Goal: Task Accomplishment & Management: Manage account settings

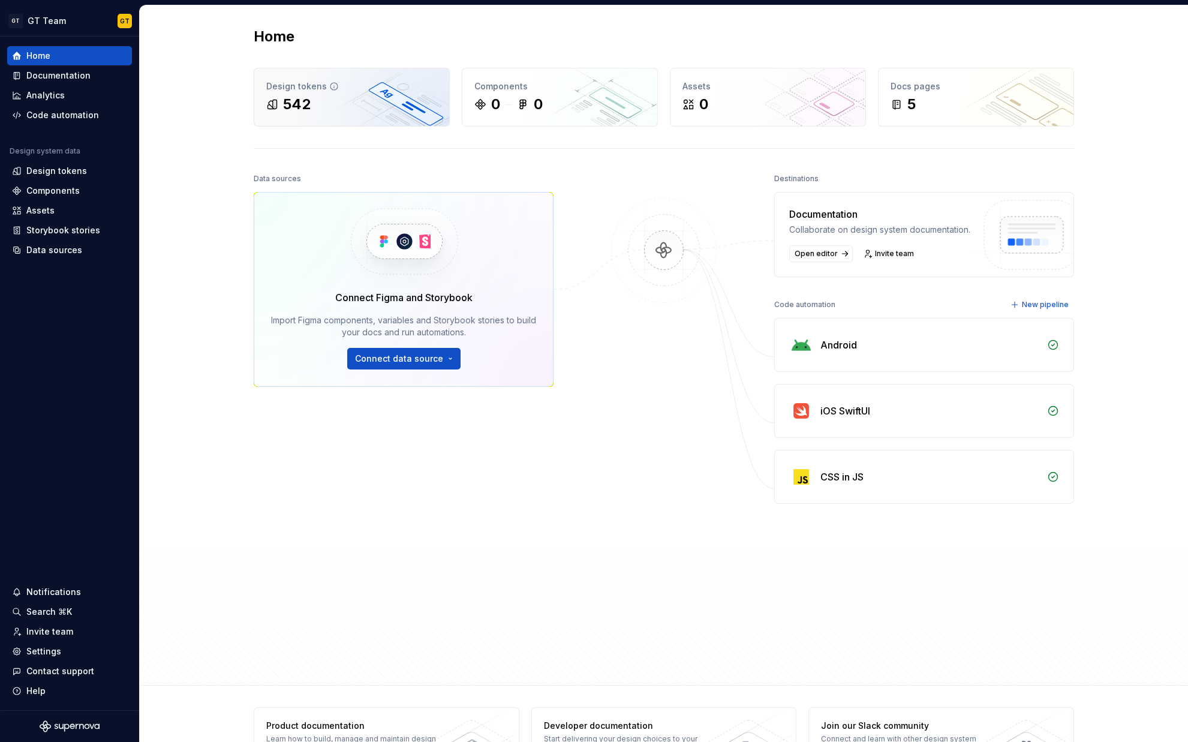
click at [356, 105] on div "542" at bounding box center [351, 104] width 171 height 19
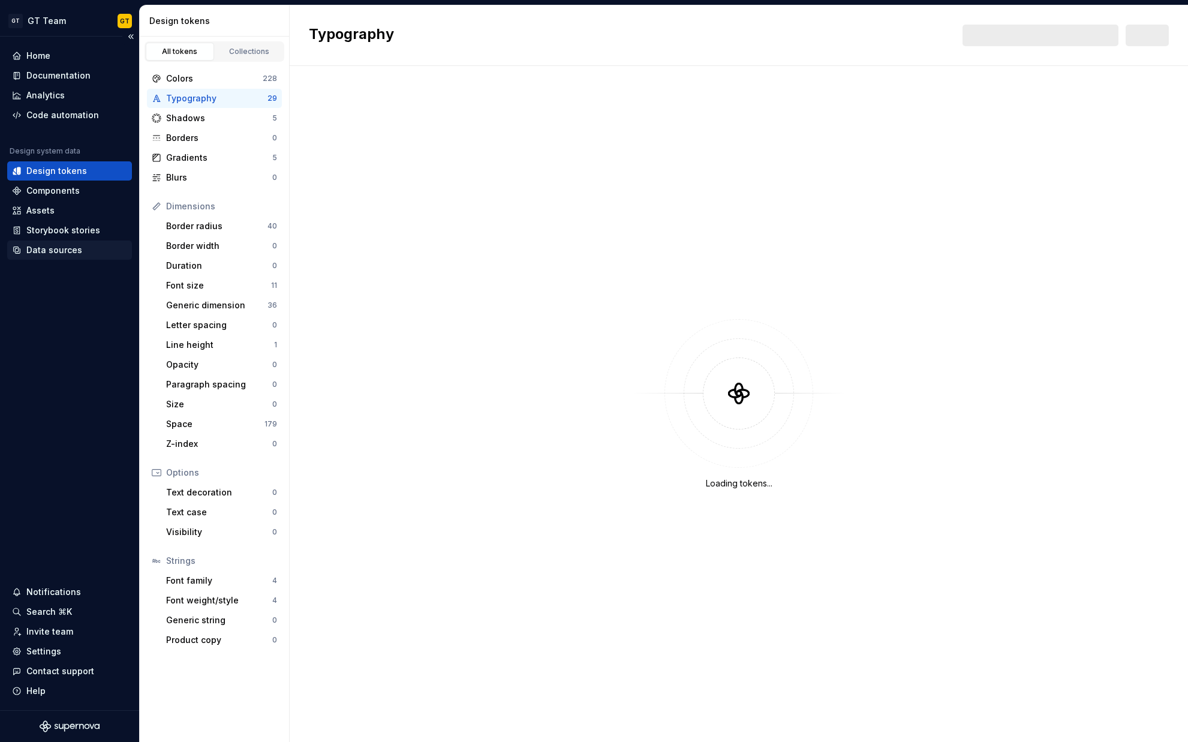
click at [70, 251] on div "Data sources" at bounding box center [54, 250] width 56 height 12
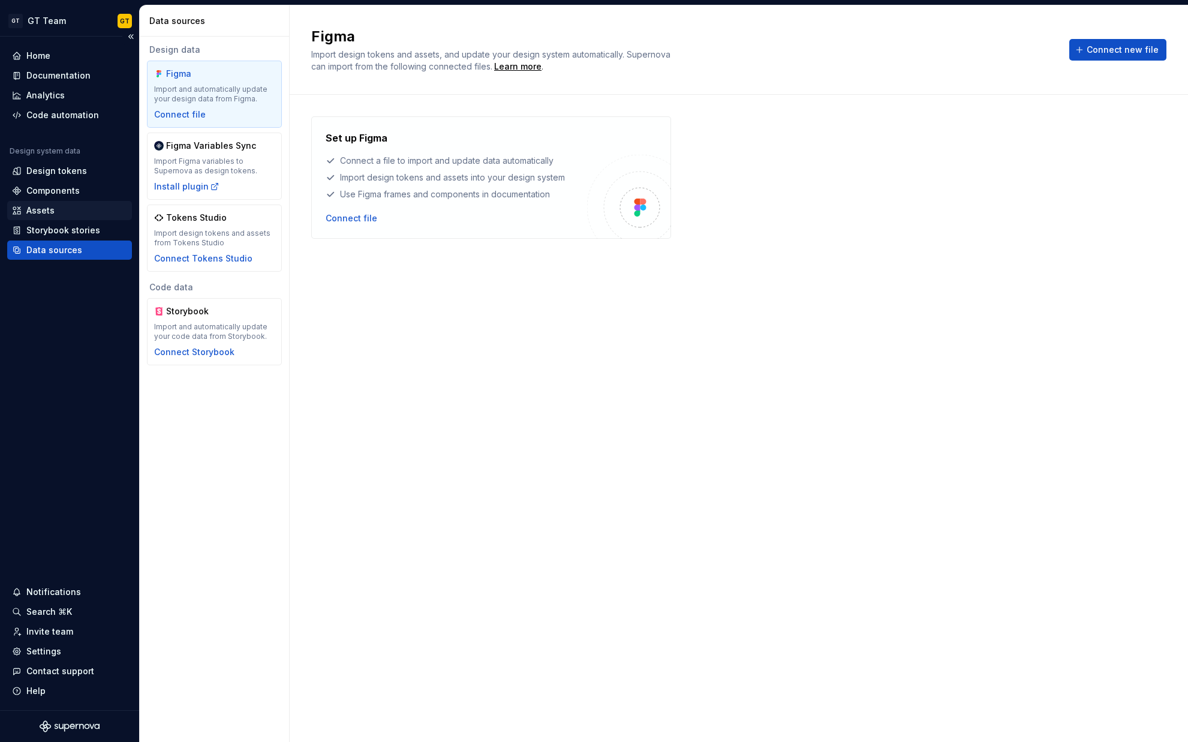
click at [61, 206] on div "Assets" at bounding box center [69, 210] width 115 height 12
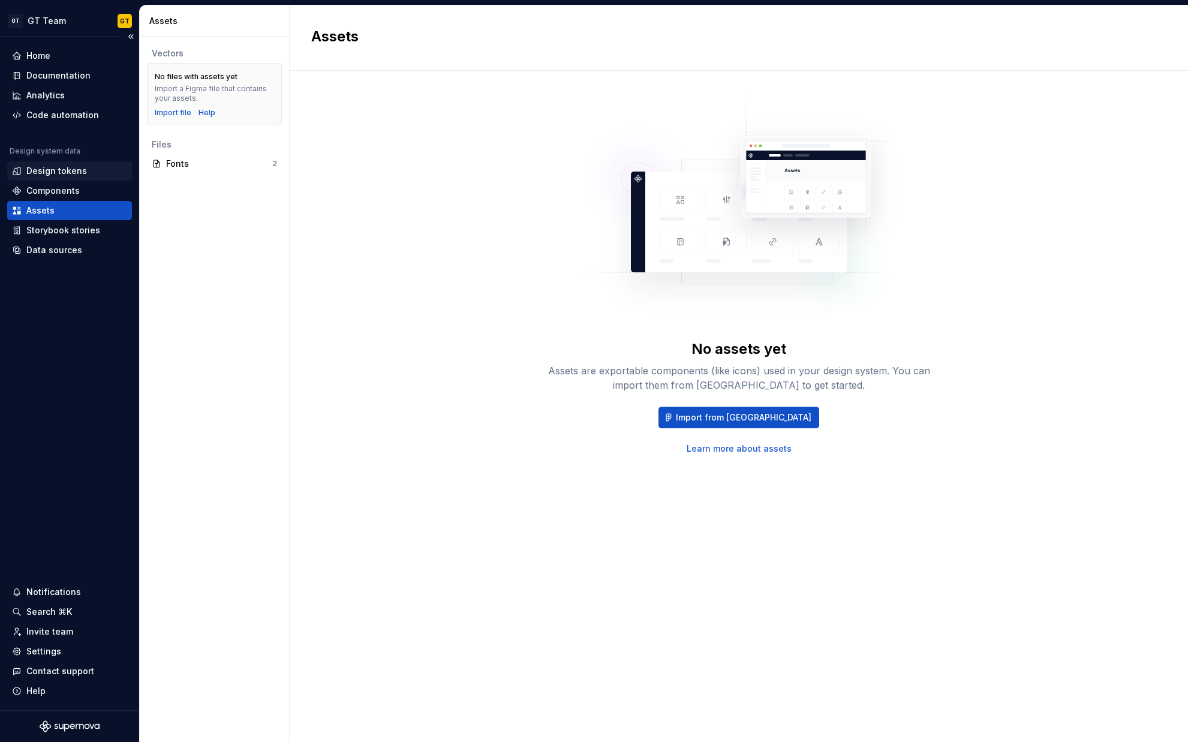
click at [78, 165] on div "Design tokens" at bounding box center [56, 171] width 61 height 12
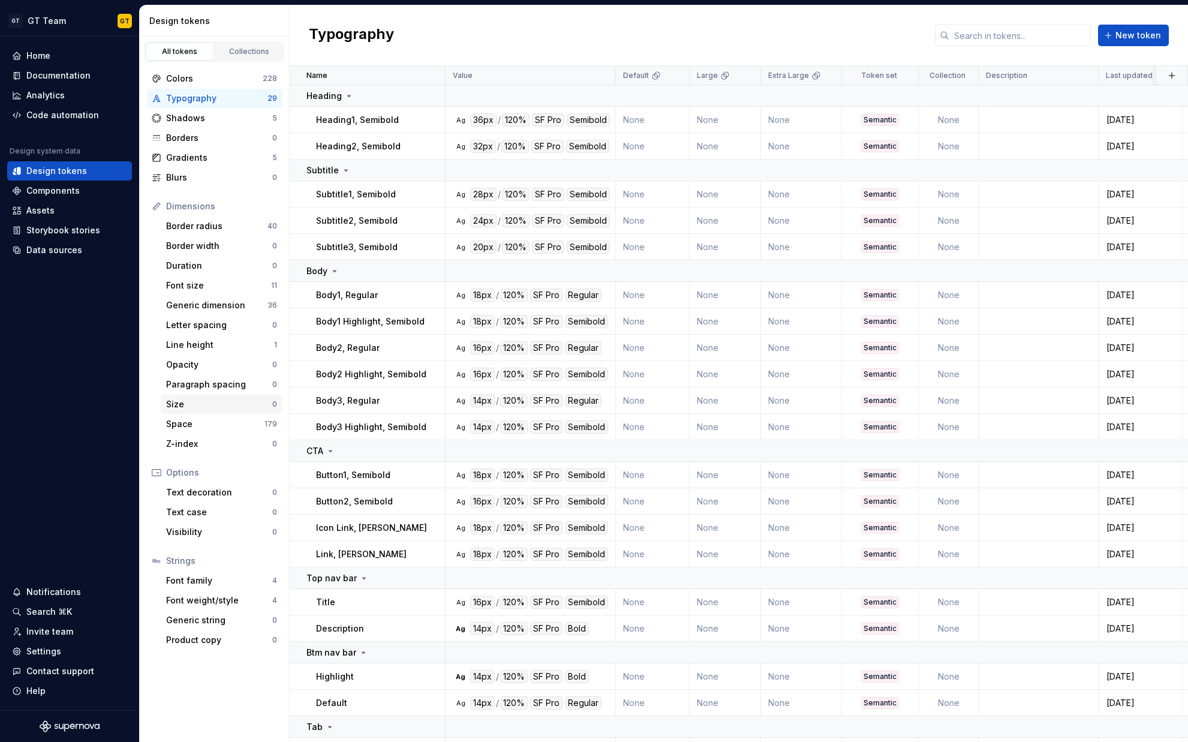
click at [173, 411] on div "Size 0" at bounding box center [221, 404] width 121 height 19
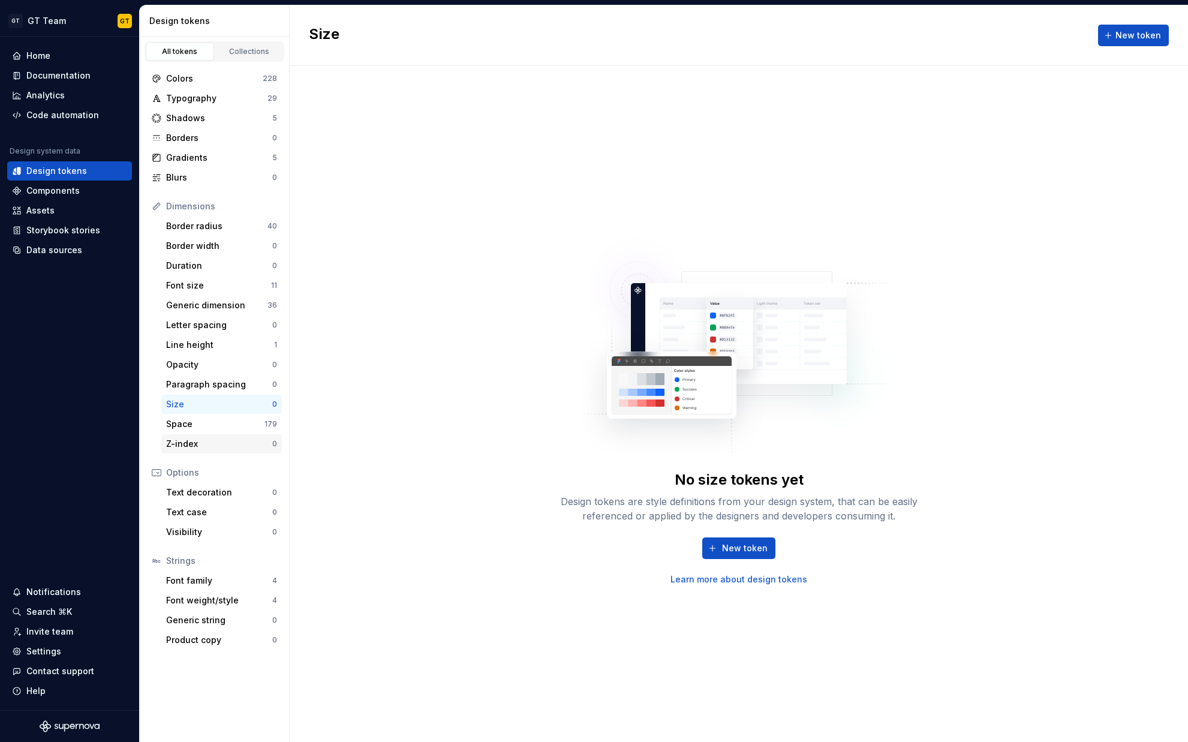
click at [184, 435] on div "Z-index 0" at bounding box center [221, 443] width 121 height 19
click at [188, 423] on div "Space" at bounding box center [215, 424] width 98 height 12
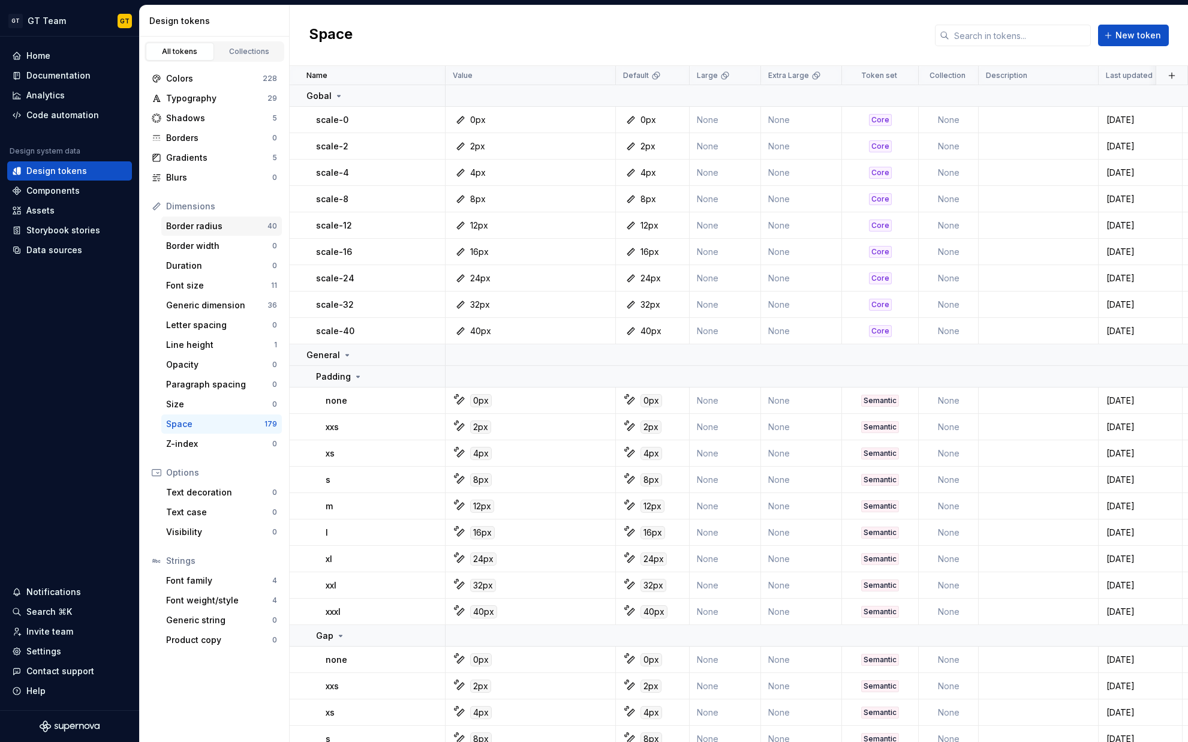
click at [215, 232] on div "Border radius 40" at bounding box center [221, 225] width 121 height 19
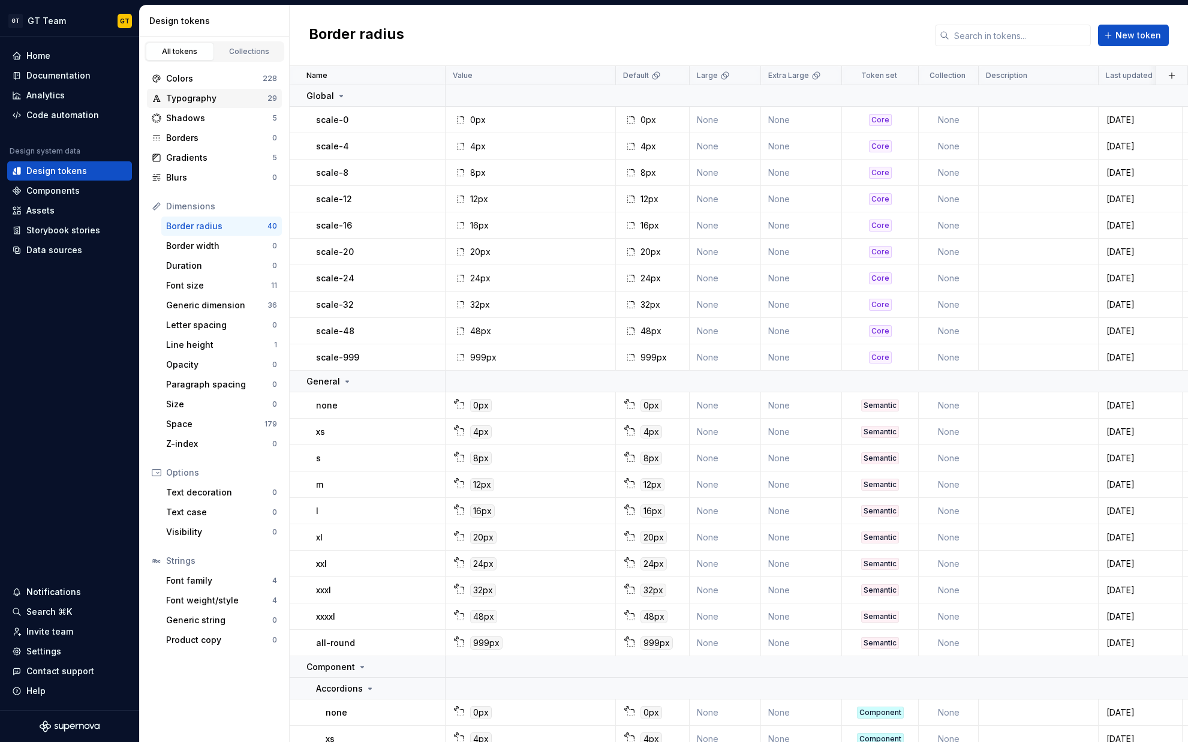
click at [231, 96] on div "Typography" at bounding box center [216, 98] width 101 height 12
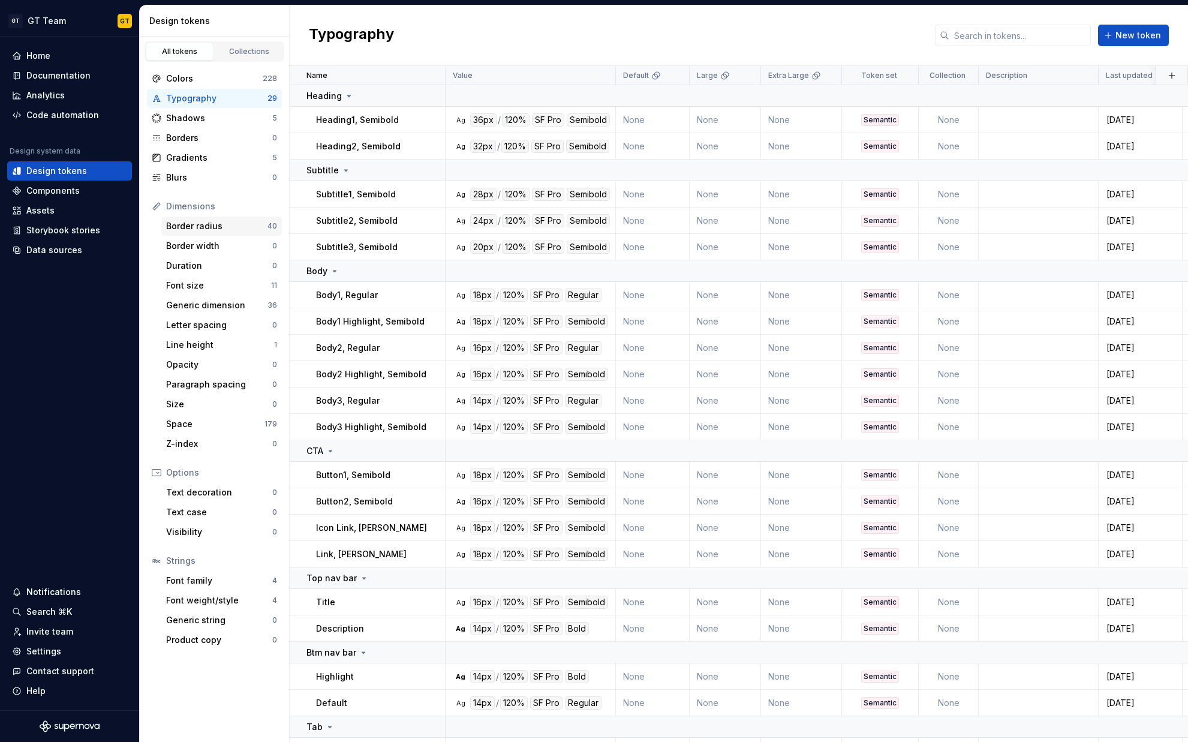
click at [228, 230] on div "Border radius" at bounding box center [216, 226] width 101 height 12
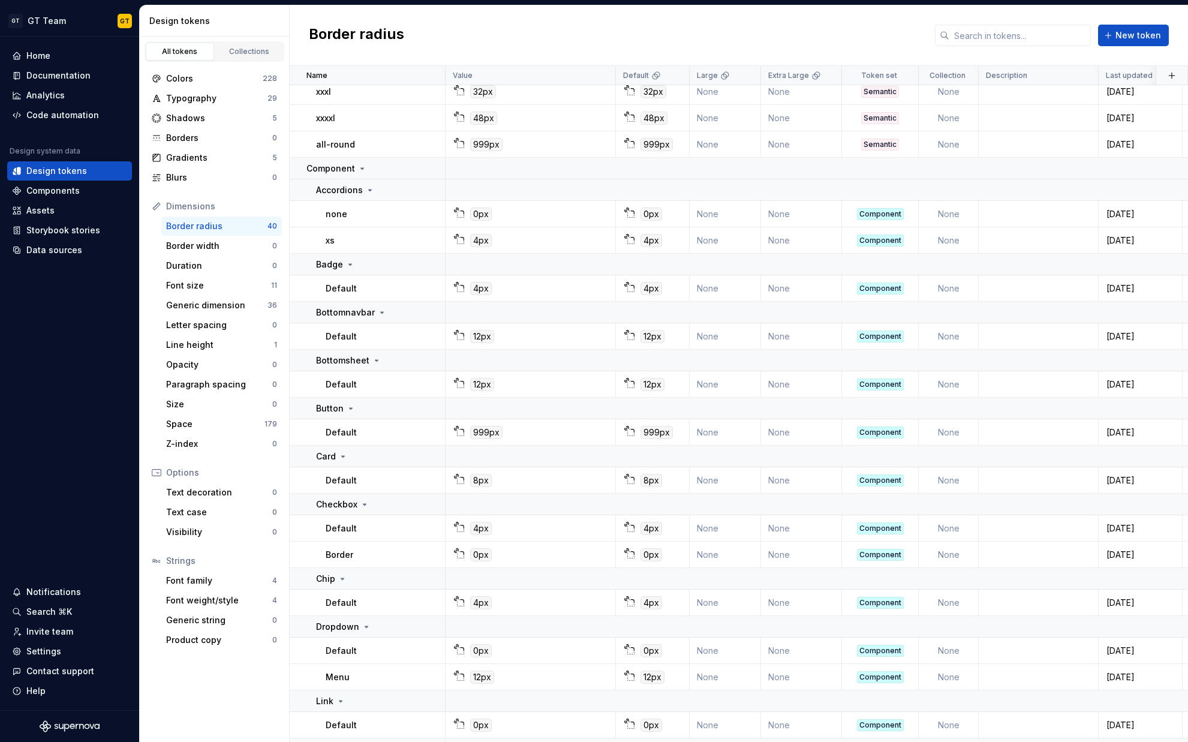
scroll to position [830, 0]
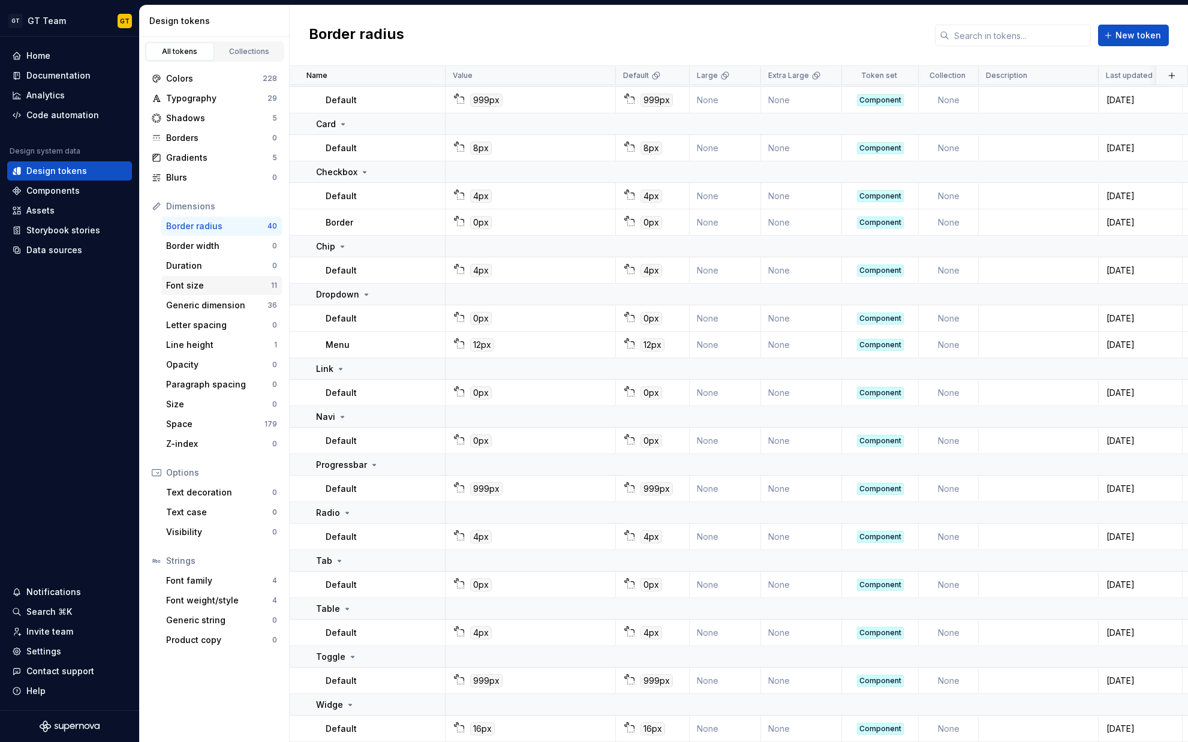
click at [232, 293] on div "Font size 11" at bounding box center [221, 285] width 121 height 19
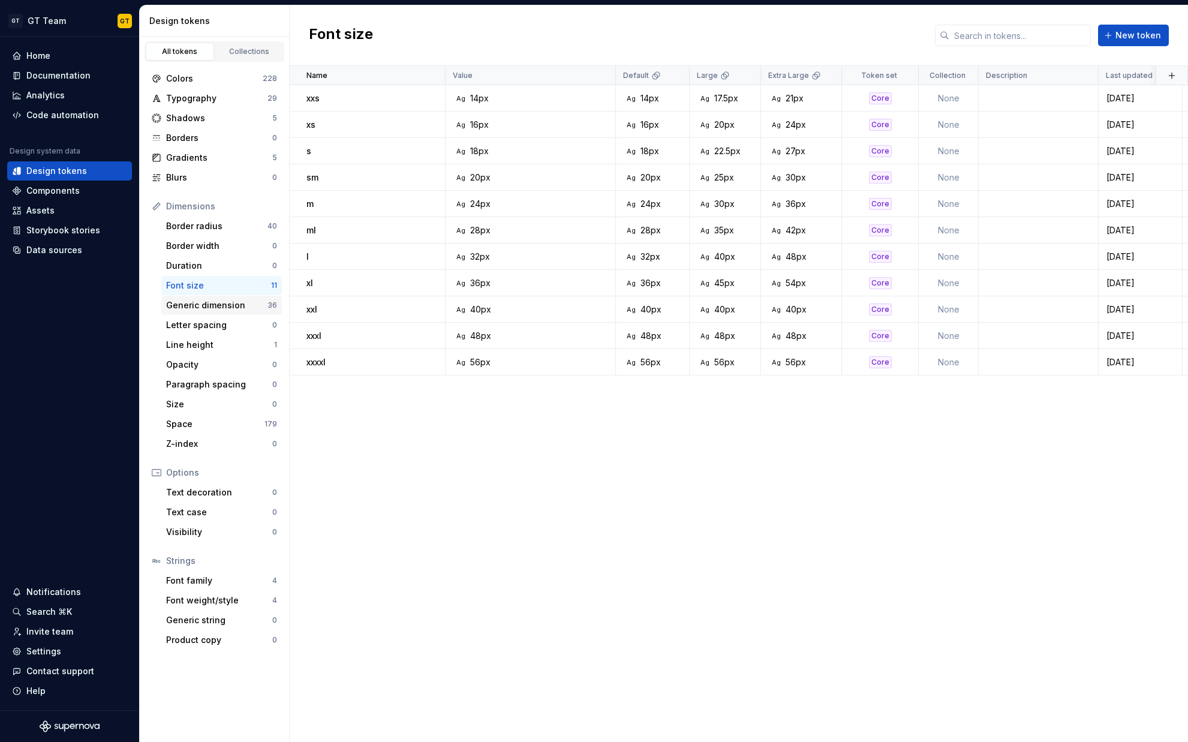
click at [209, 309] on div "Generic dimension" at bounding box center [216, 305] width 101 height 12
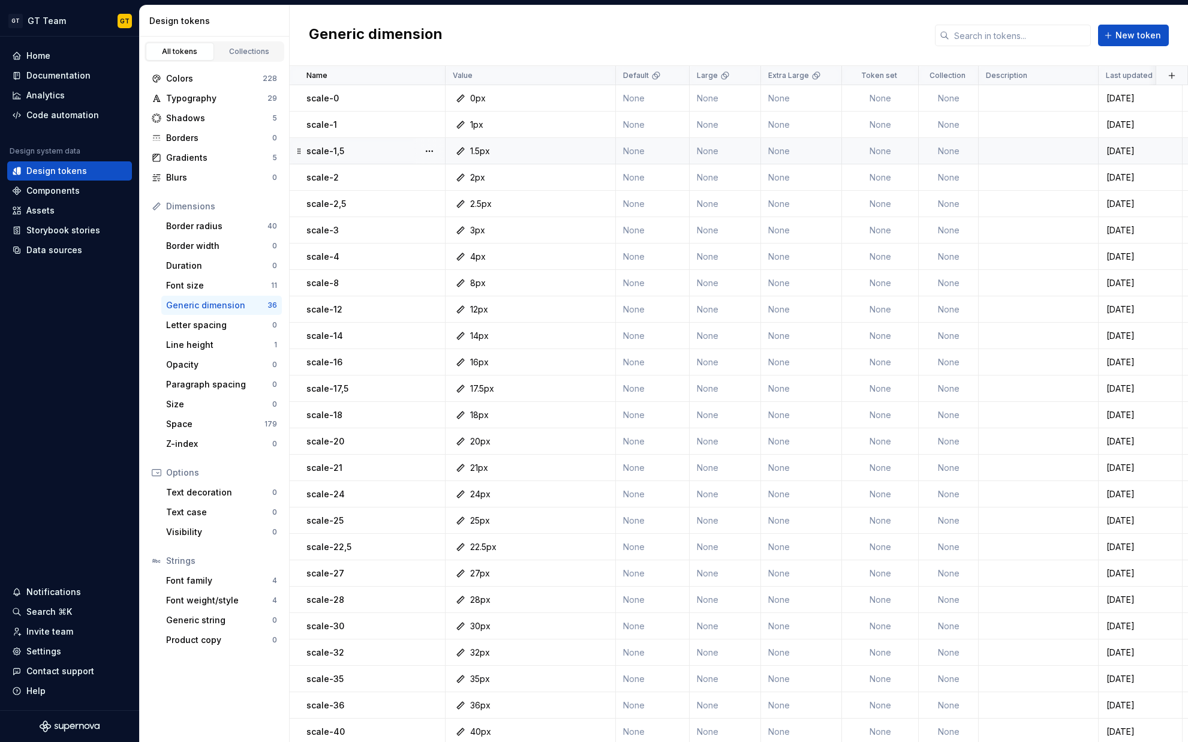
click at [350, 155] on div "scale-1,5" at bounding box center [375, 151] width 138 height 12
click at [329, 152] on p "scale-1,5" at bounding box center [325, 151] width 38 height 12
click at [335, 152] on p "scale-1,5" at bounding box center [325, 151] width 38 height 12
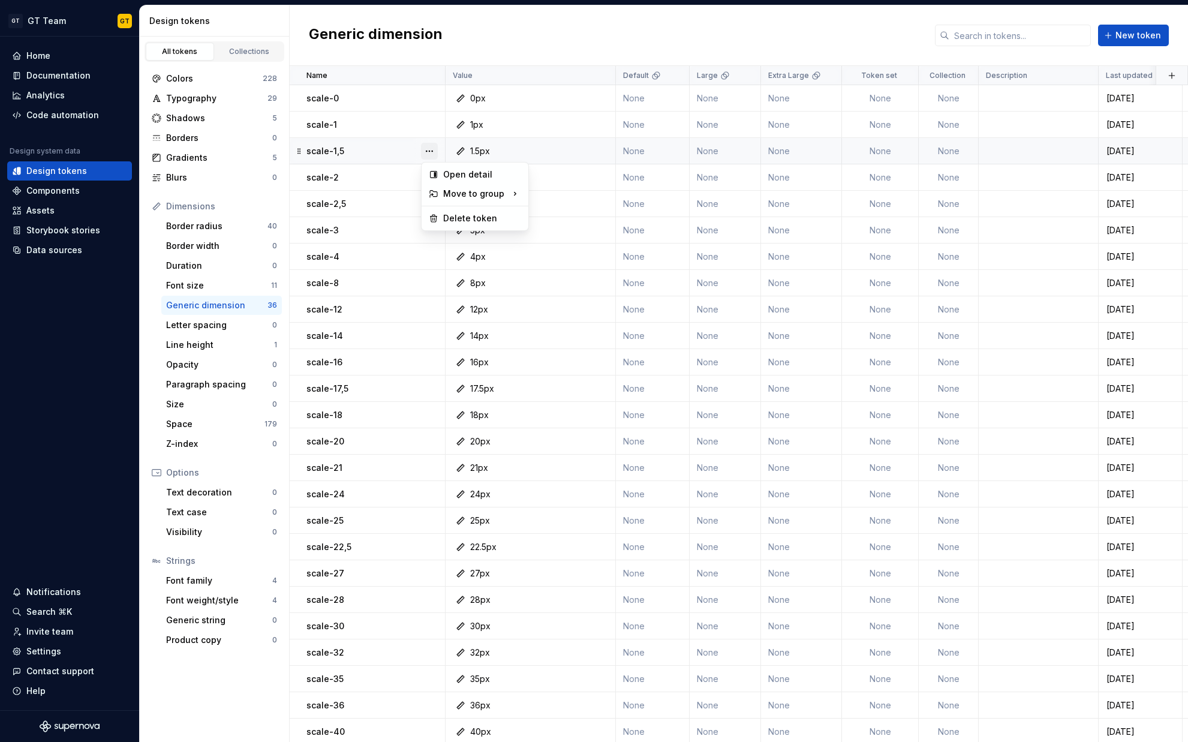
click at [430, 146] on button "button" at bounding box center [429, 151] width 17 height 17
click at [383, 147] on html "GT GT Team GT Home Documentation Analytics Code automation Design system data D…" at bounding box center [594, 371] width 1188 height 742
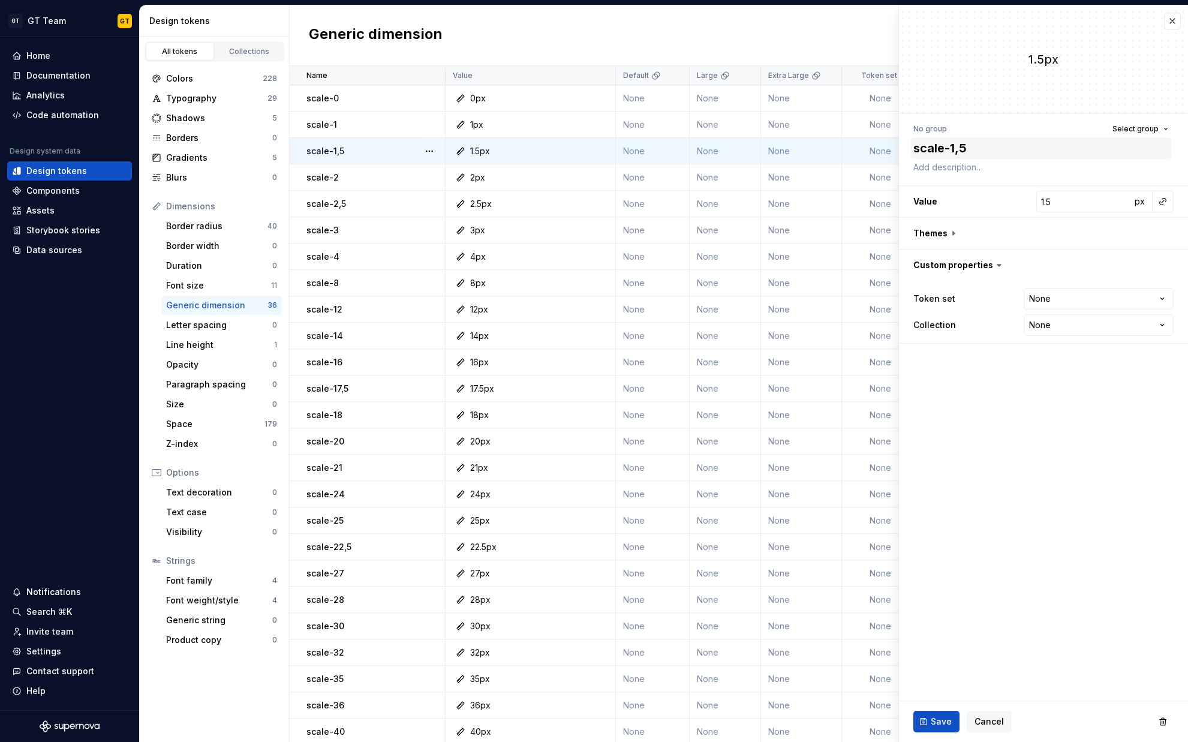
type textarea "*"
click at [962, 147] on textarea "scale-1,5" at bounding box center [1041, 148] width 260 height 22
type textarea "scale-15"
type textarea "*"
type textarea "scale-1_5"
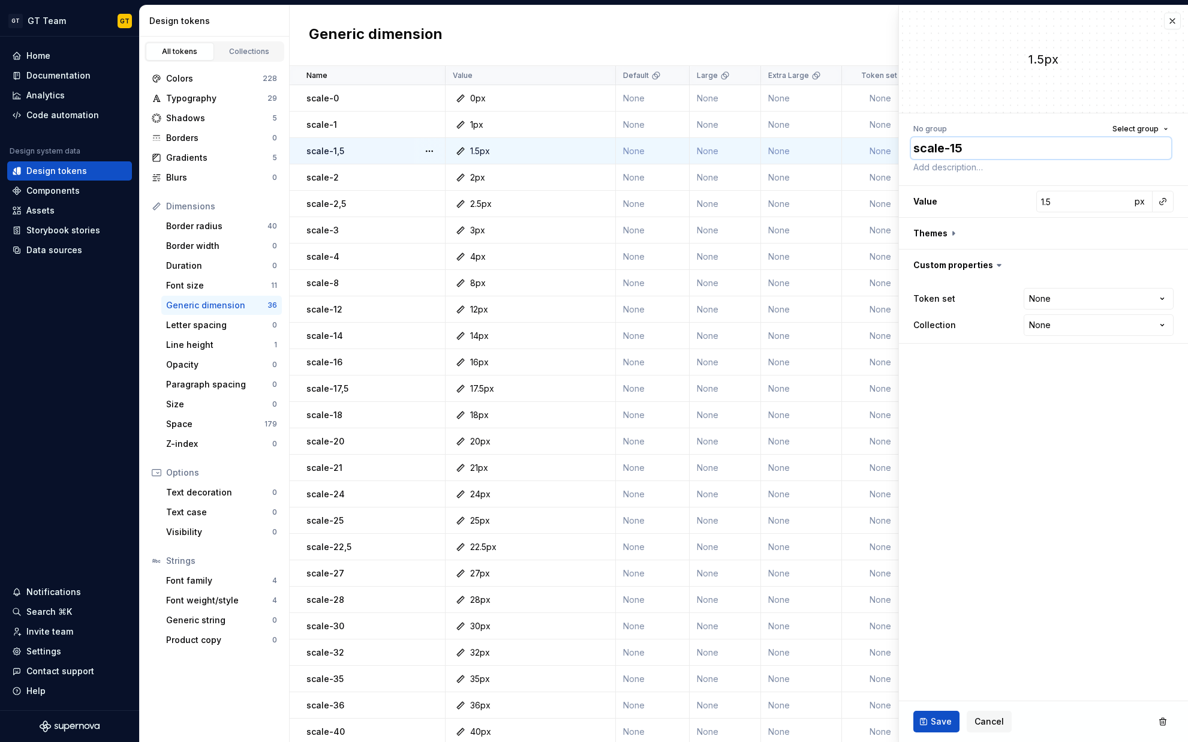
type textarea "*"
type textarea "scale-1_5"
type textarea "*"
type textarea "scale-1_5"
click at [933, 724] on span "Save" at bounding box center [941, 721] width 21 height 12
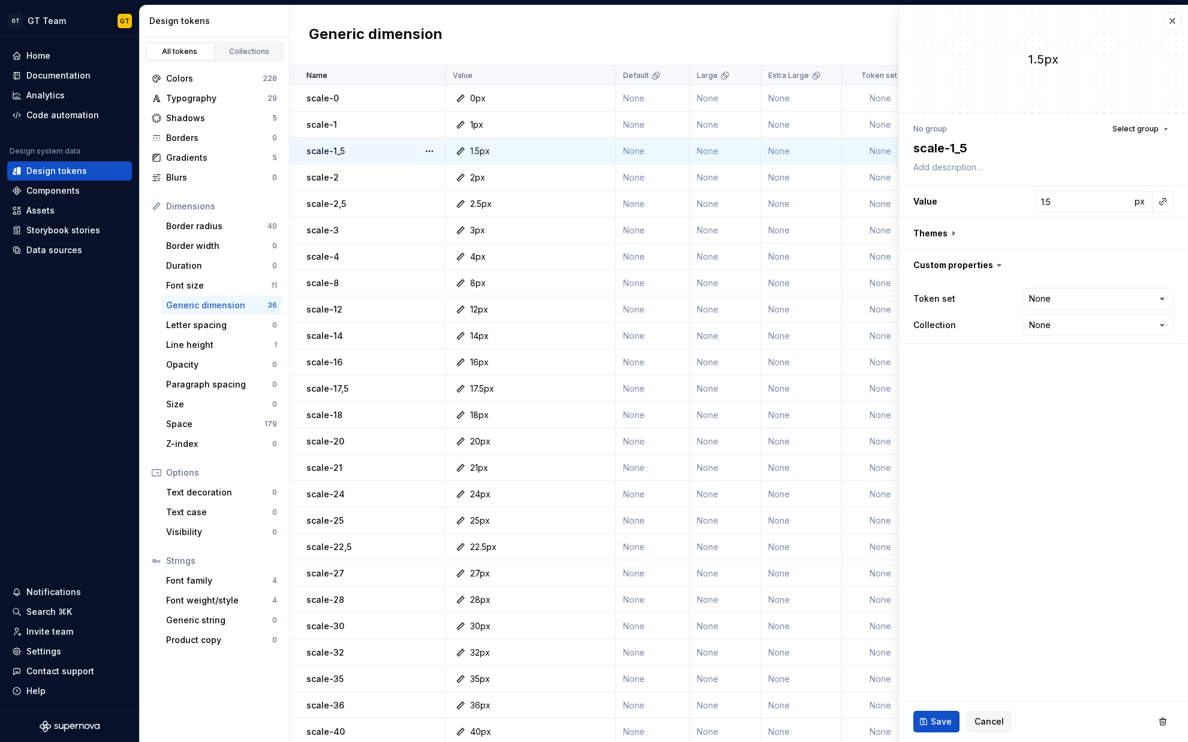
click at [379, 206] on div "scale-2,5" at bounding box center [375, 204] width 138 height 12
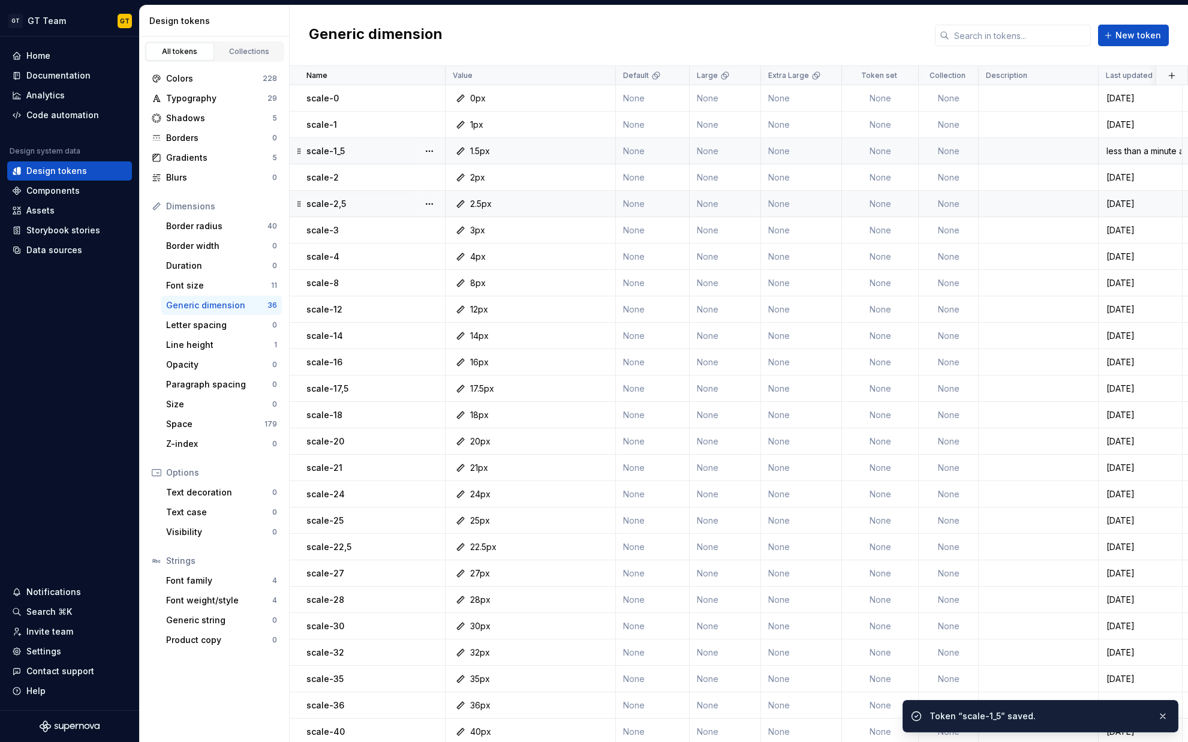
click at [379, 206] on div "scale-2,5" at bounding box center [375, 204] width 138 height 12
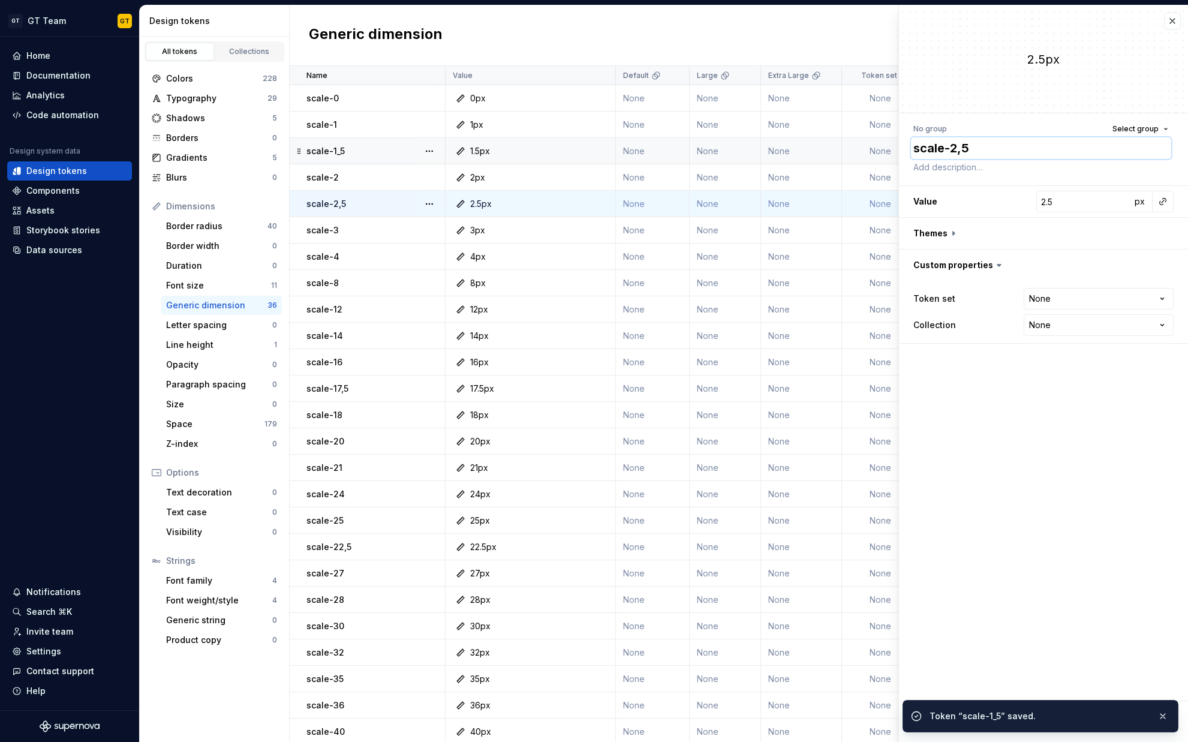
click at [969, 143] on textarea "scale-2,5" at bounding box center [1041, 148] width 260 height 22
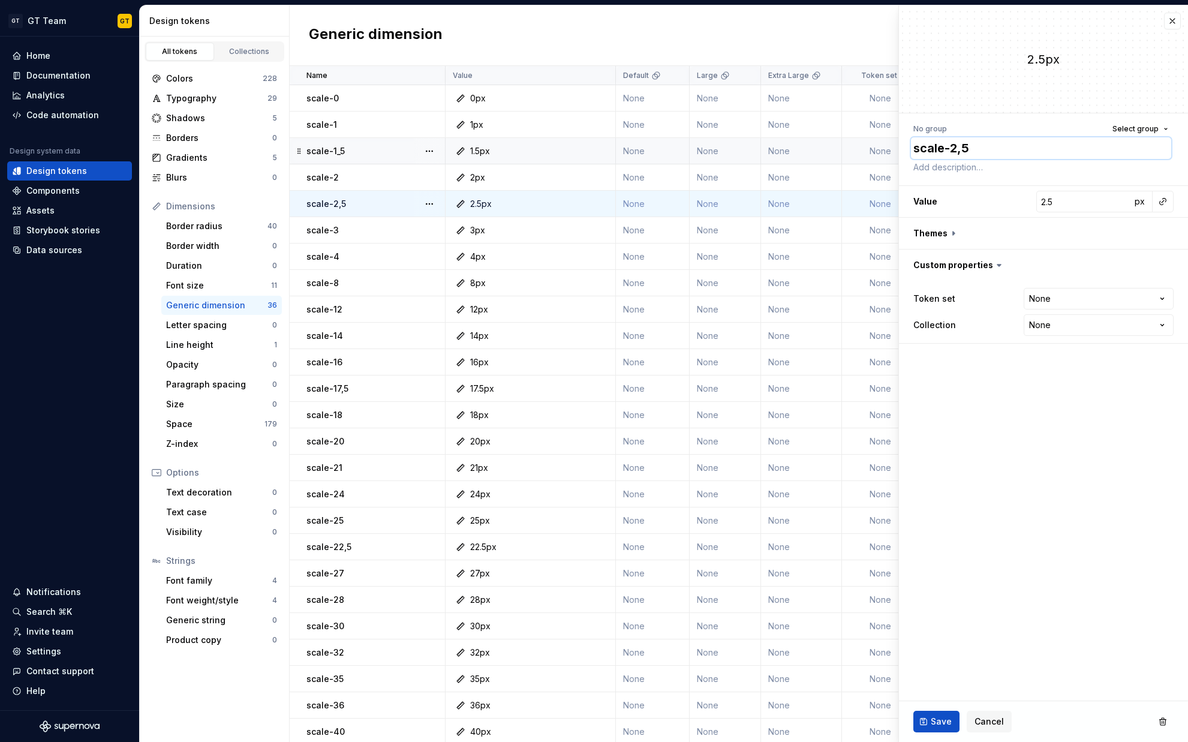
type textarea "*"
type textarea "scale-25"
type textarea "*"
type textarea "scale-2_5"
type textarea "*"
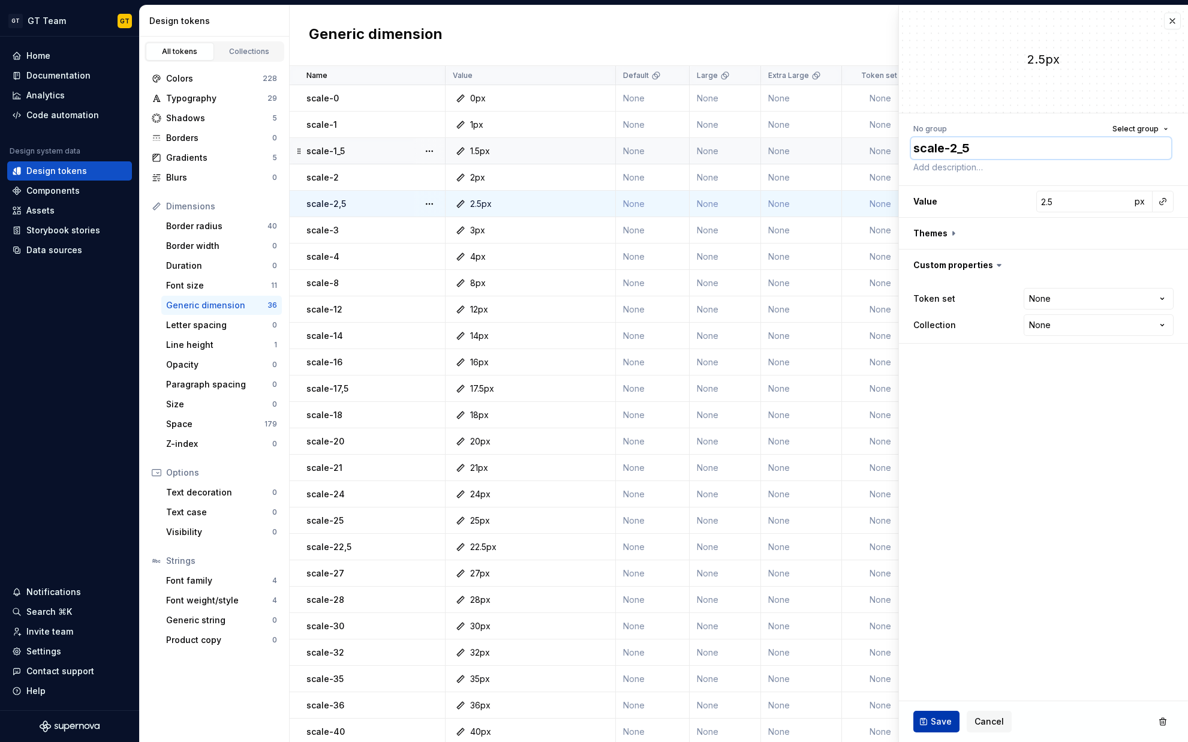
type textarea "scale-2_5"
click at [930, 712] on button "Save" at bounding box center [936, 721] width 46 height 22
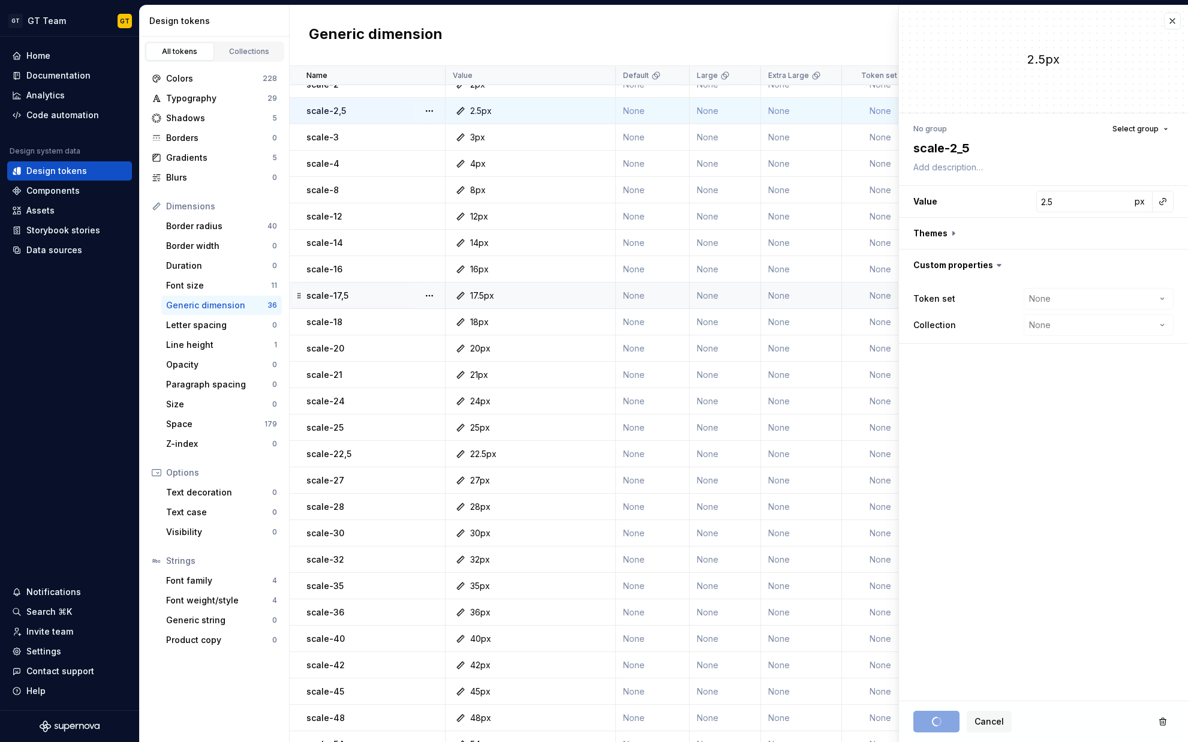
scroll to position [96, 0]
click at [371, 287] on div "scale-17,5" at bounding box center [375, 293] width 138 height 12
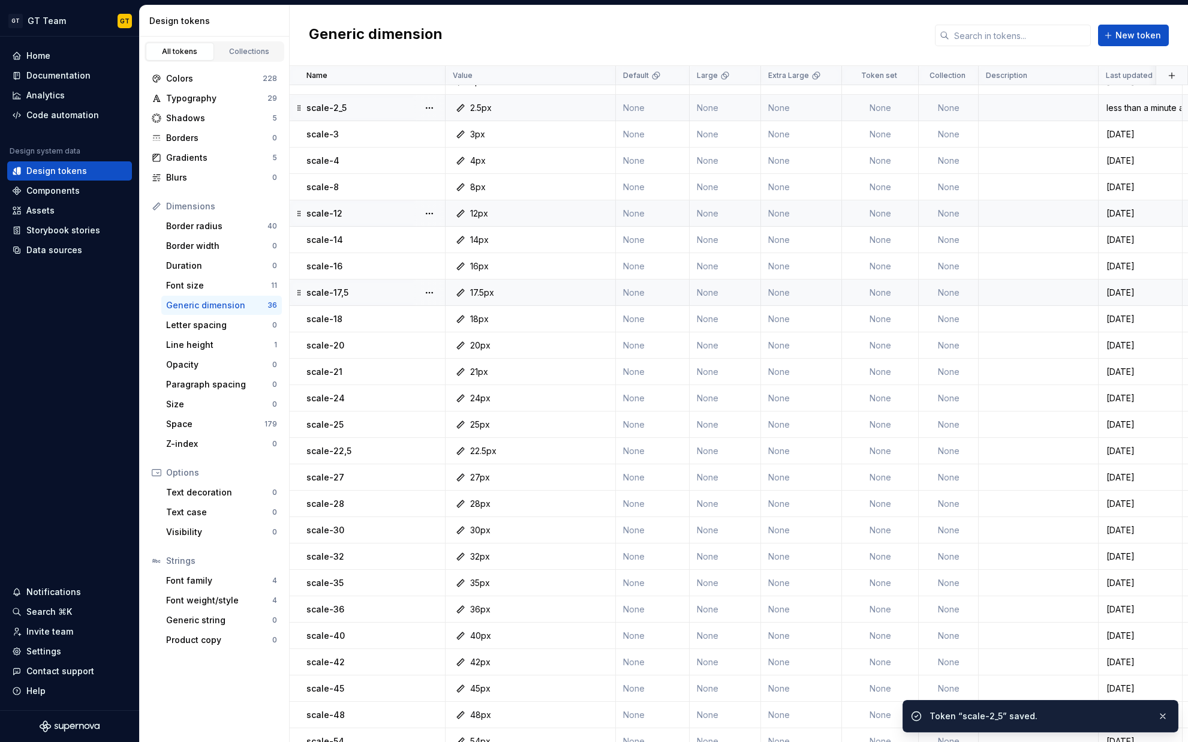
click at [346, 287] on p "scale-17,5" at bounding box center [327, 293] width 42 height 12
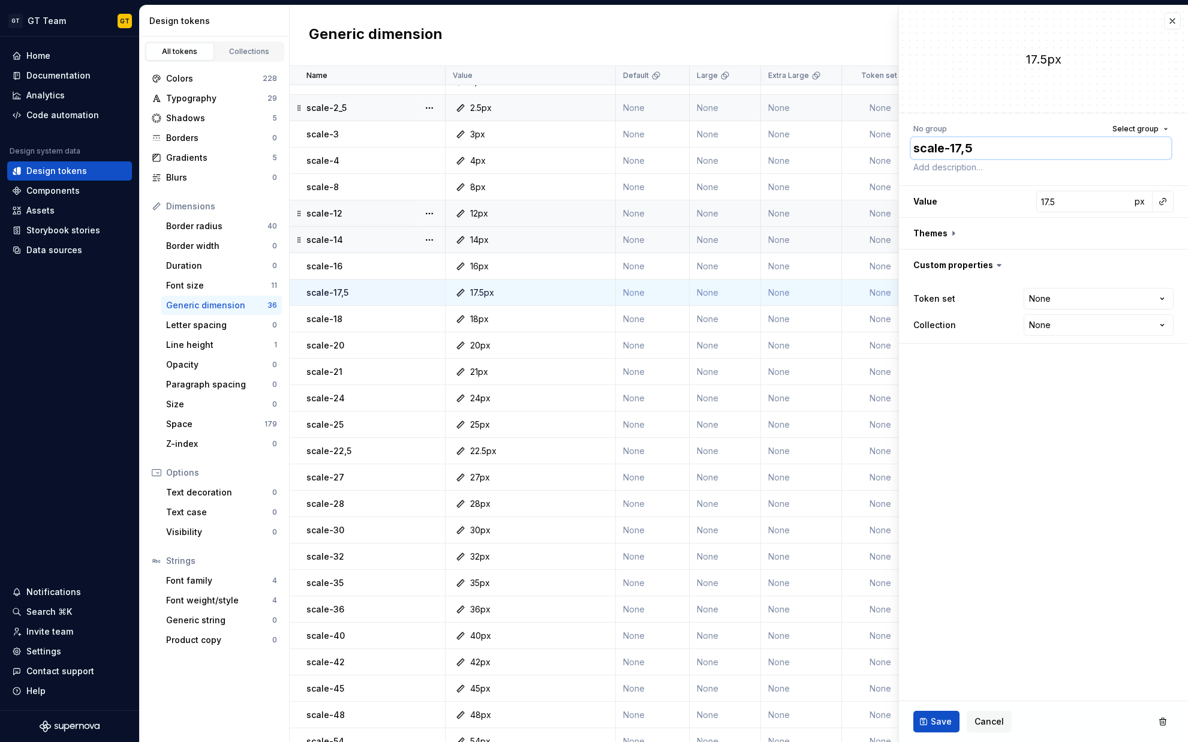
click at [965, 151] on textarea "scale-17,5" at bounding box center [1041, 148] width 260 height 22
type textarea "*"
type textarea "scale-17,、5"
type textarea "*"
type textarea "scale-17,5"
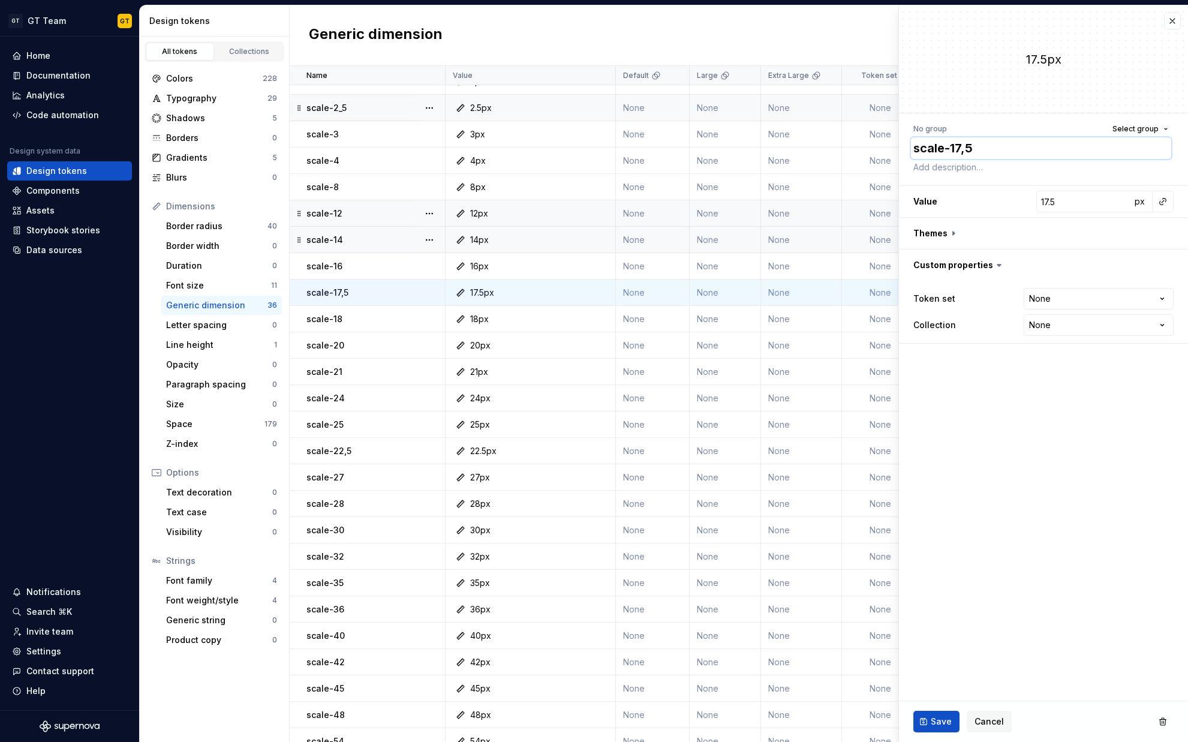
type textarea "*"
type textarea "scale-175"
type textarea "*"
type textarea "scale-17_5"
type textarea "*"
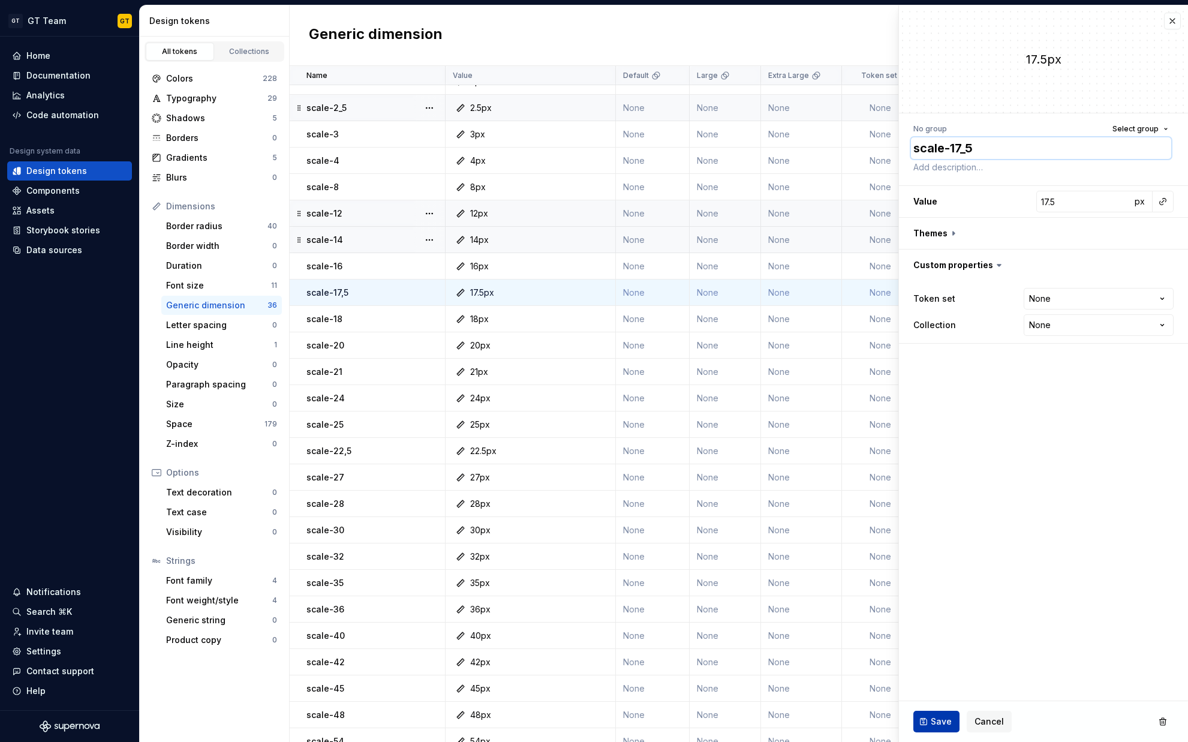
type textarea "scale-17_5"
click at [935, 724] on span "Save" at bounding box center [941, 721] width 21 height 12
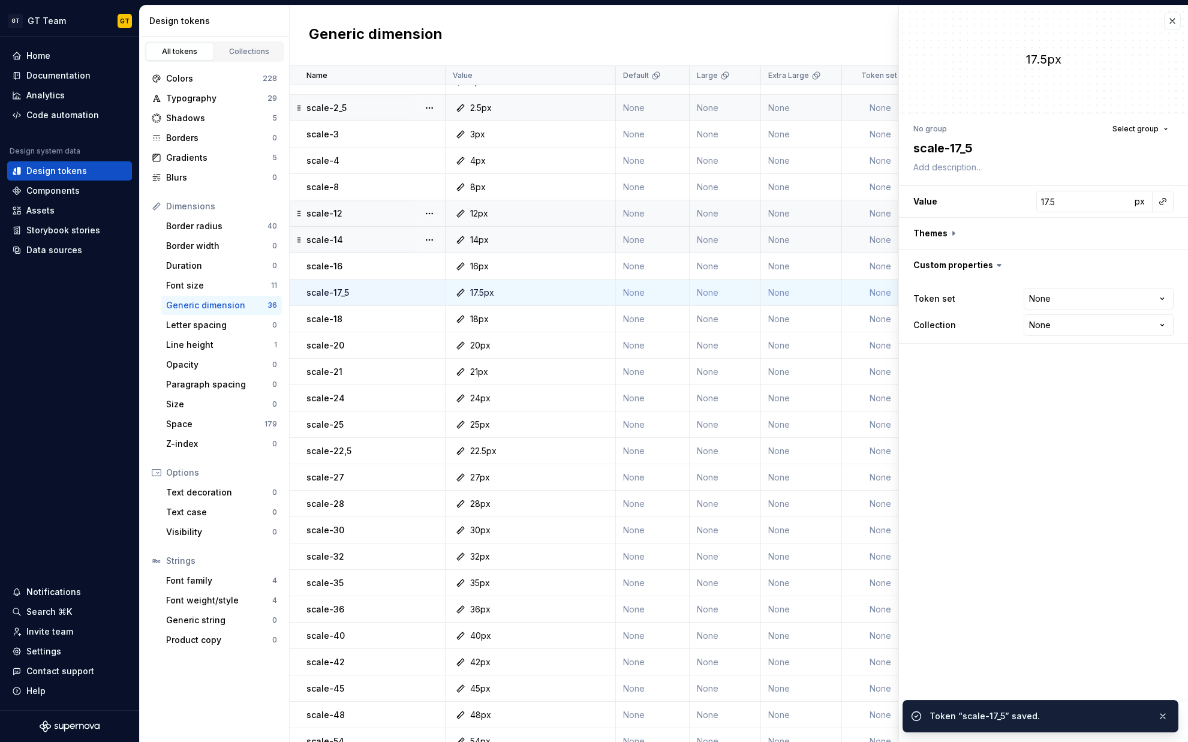
scroll to position [131, 0]
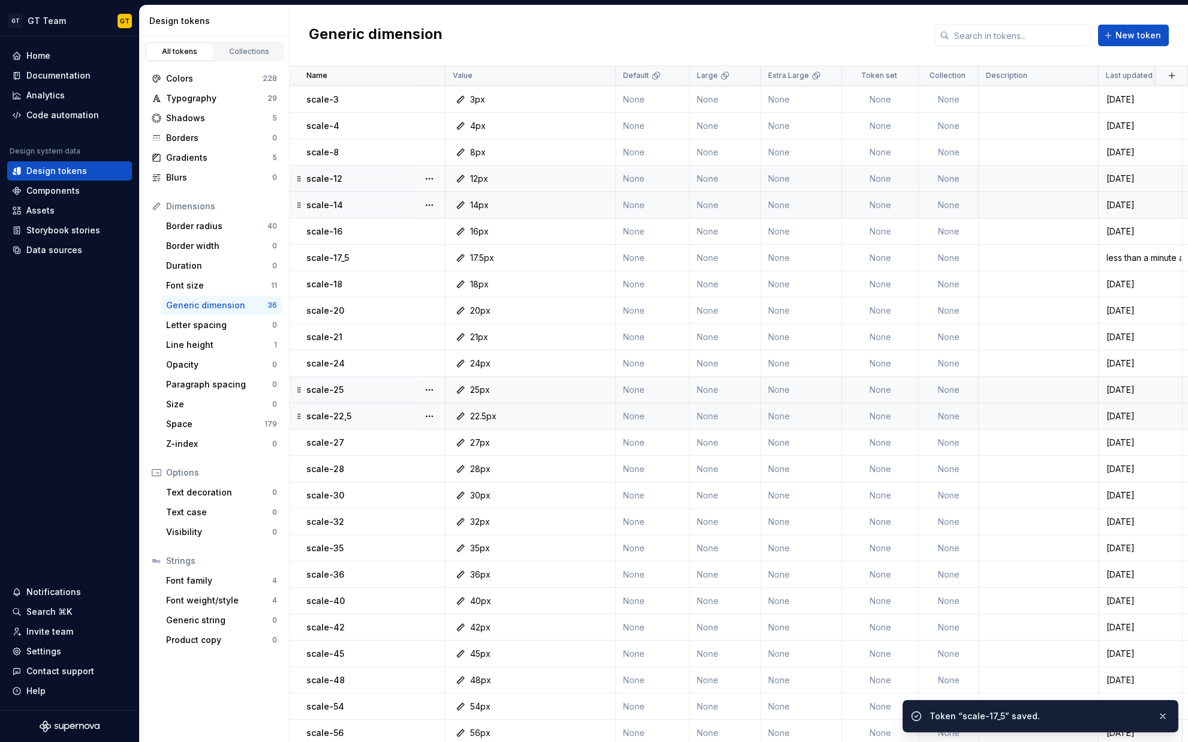
click at [377, 410] on div "scale-22,5" at bounding box center [375, 416] width 138 height 12
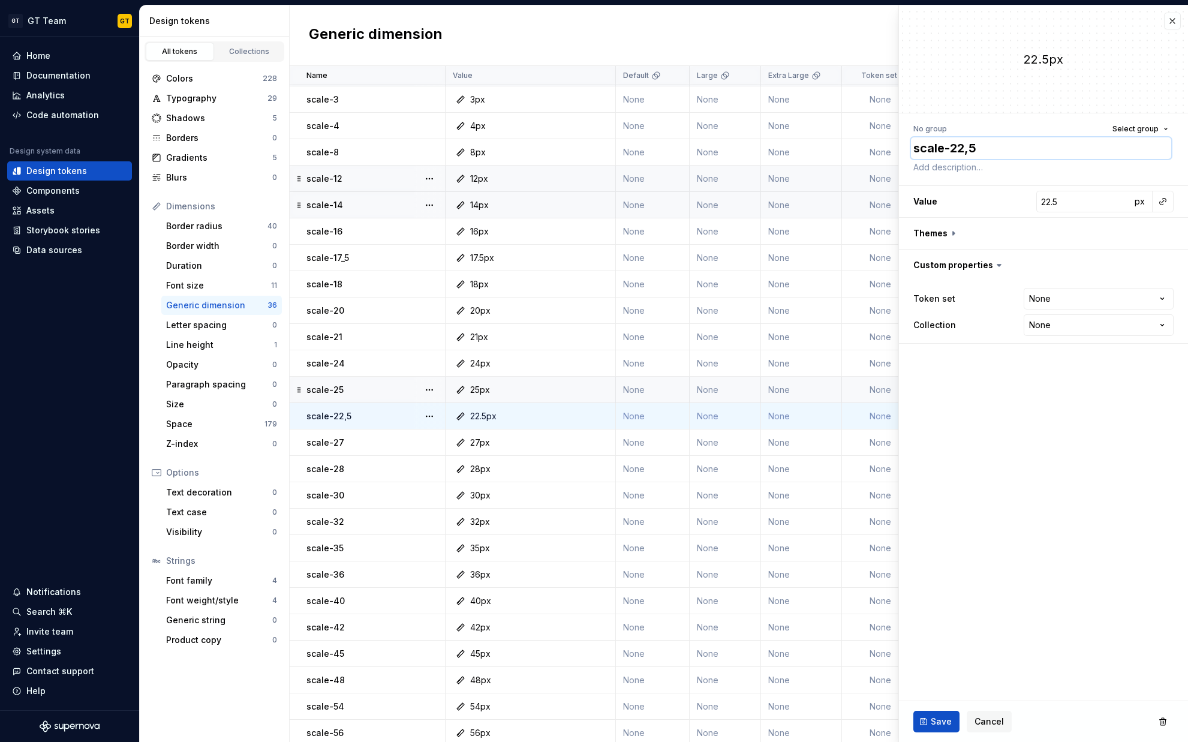
click at [1013, 147] on textarea "scale-22,5" at bounding box center [1041, 148] width 260 height 22
type textarea "*"
type textarea "scale-225"
type textarea "*"
type textarea "scale-22_5"
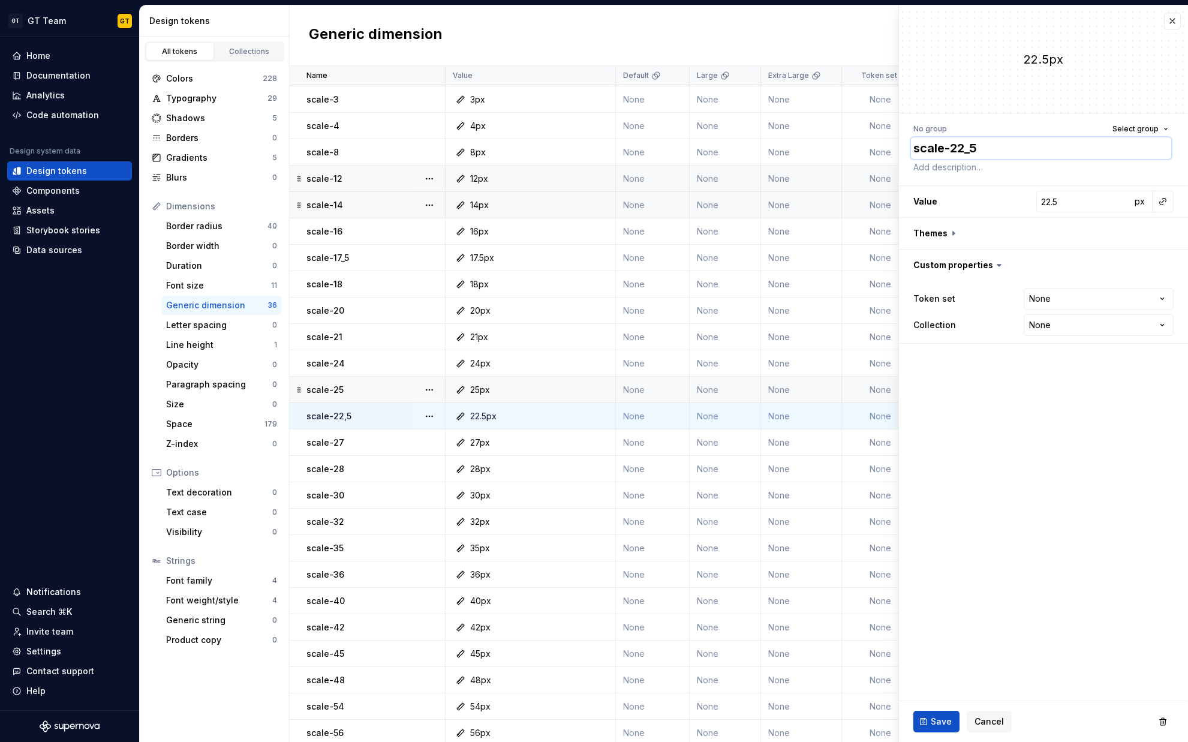
type textarea "*"
type textarea "scale-22_5"
click at [929, 718] on button "Save" at bounding box center [936, 721] width 46 height 22
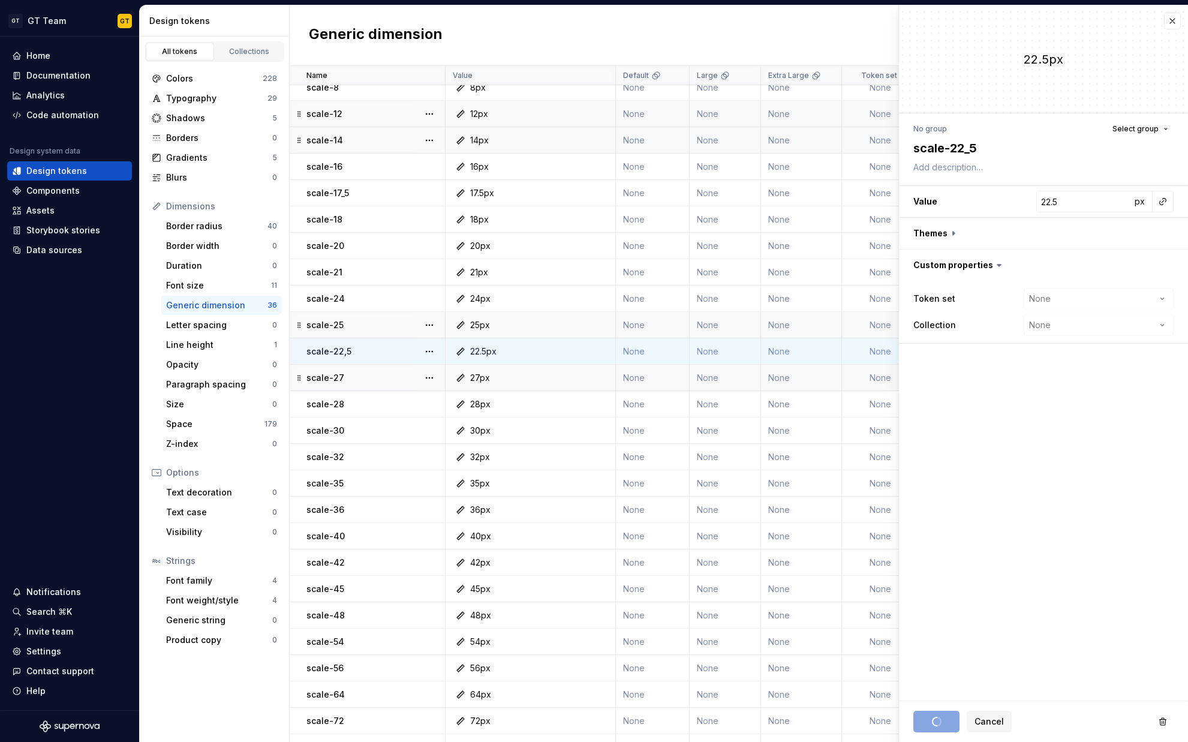
scroll to position [293, 0]
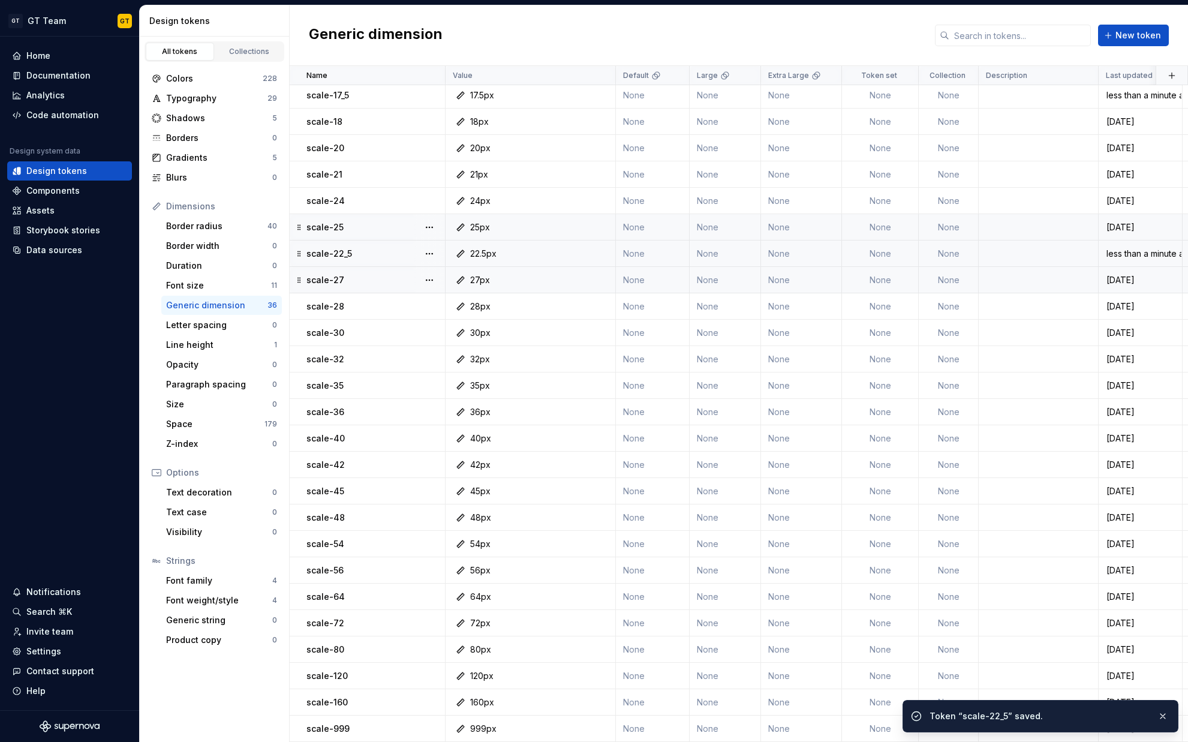
click at [1172, 20] on div "Generic dimension New token" at bounding box center [739, 35] width 898 height 61
click at [198, 357] on div "Opacity 0" at bounding box center [221, 364] width 121 height 19
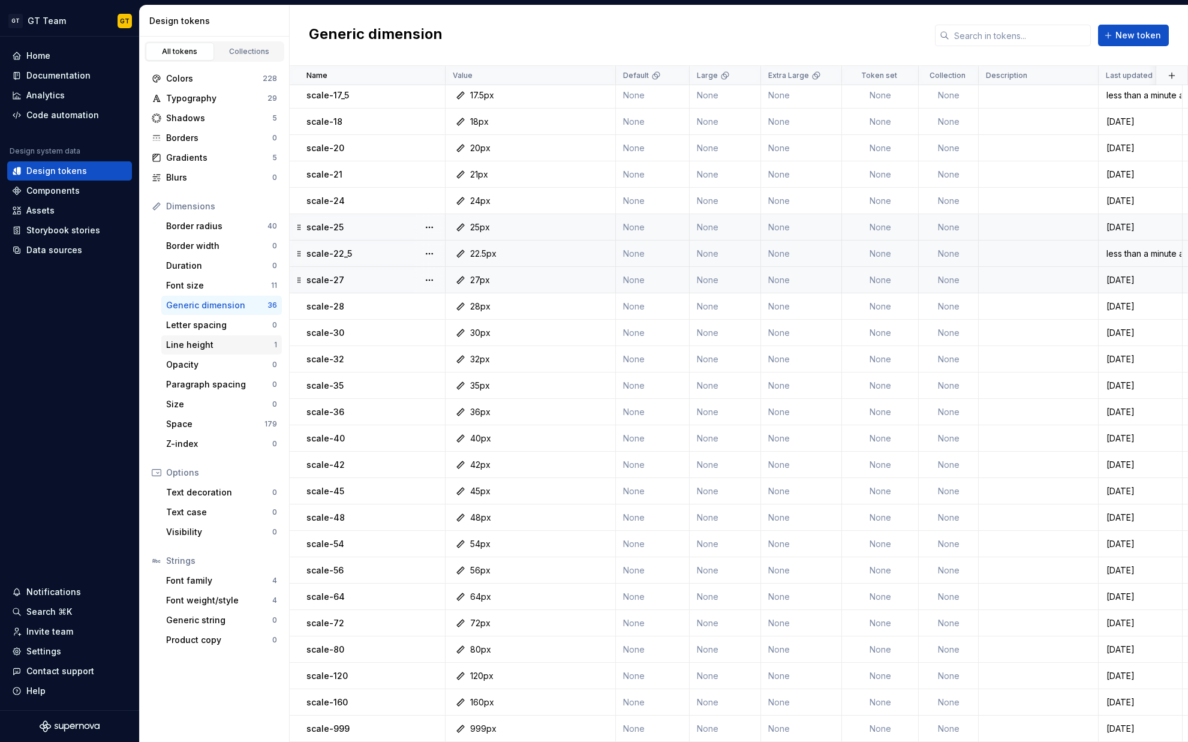
click at [202, 345] on div "Line height" at bounding box center [220, 345] width 108 height 12
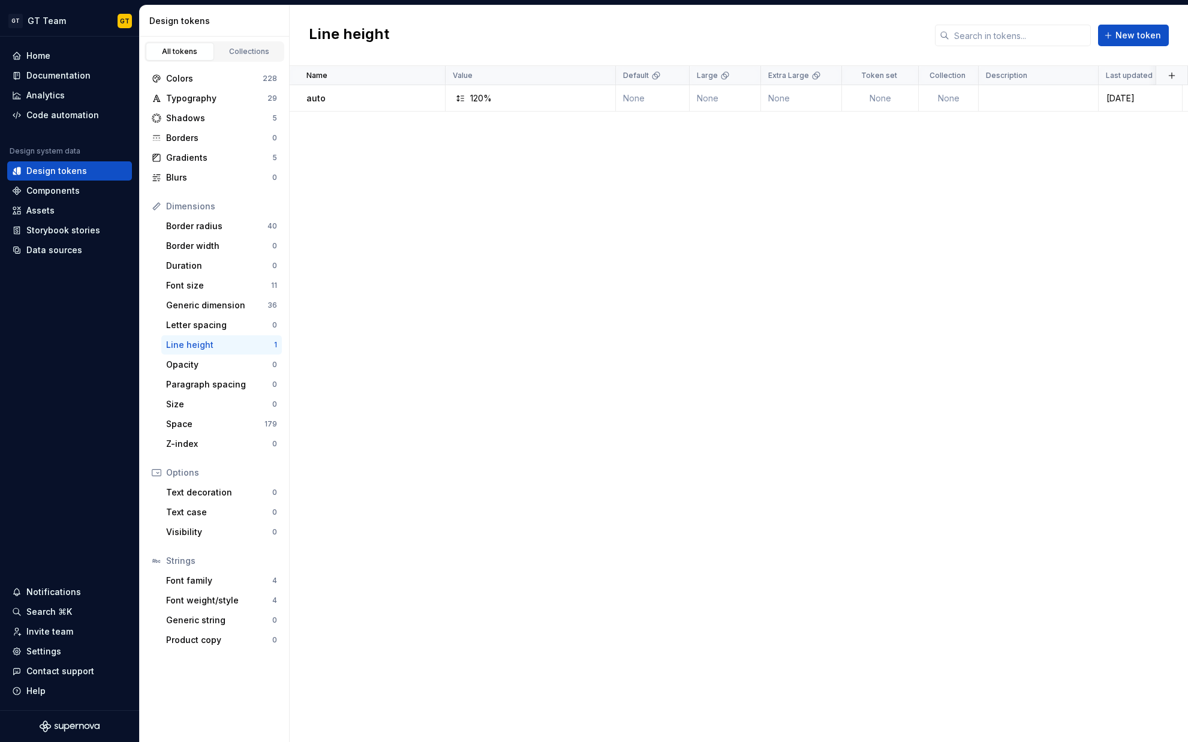
click at [202, 345] on div "Line height" at bounding box center [220, 345] width 108 height 12
click at [210, 424] on div "Space" at bounding box center [215, 424] width 98 height 12
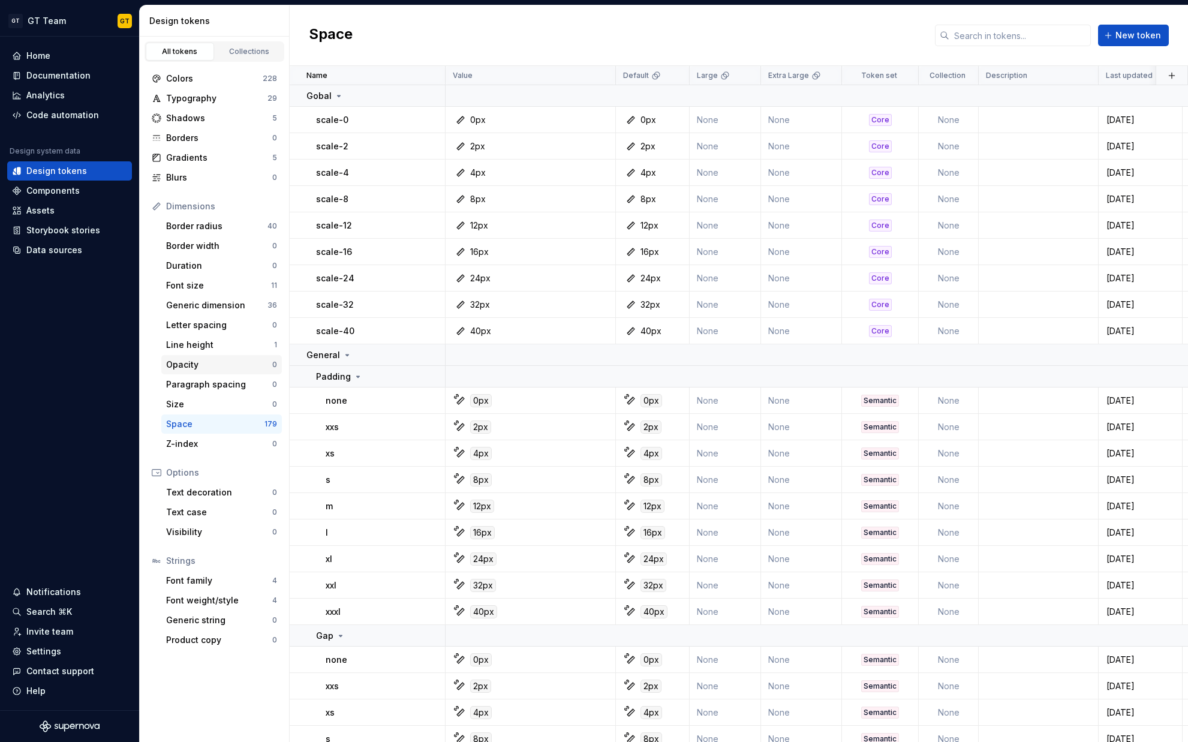
click at [227, 366] on div "Opacity" at bounding box center [219, 365] width 106 height 12
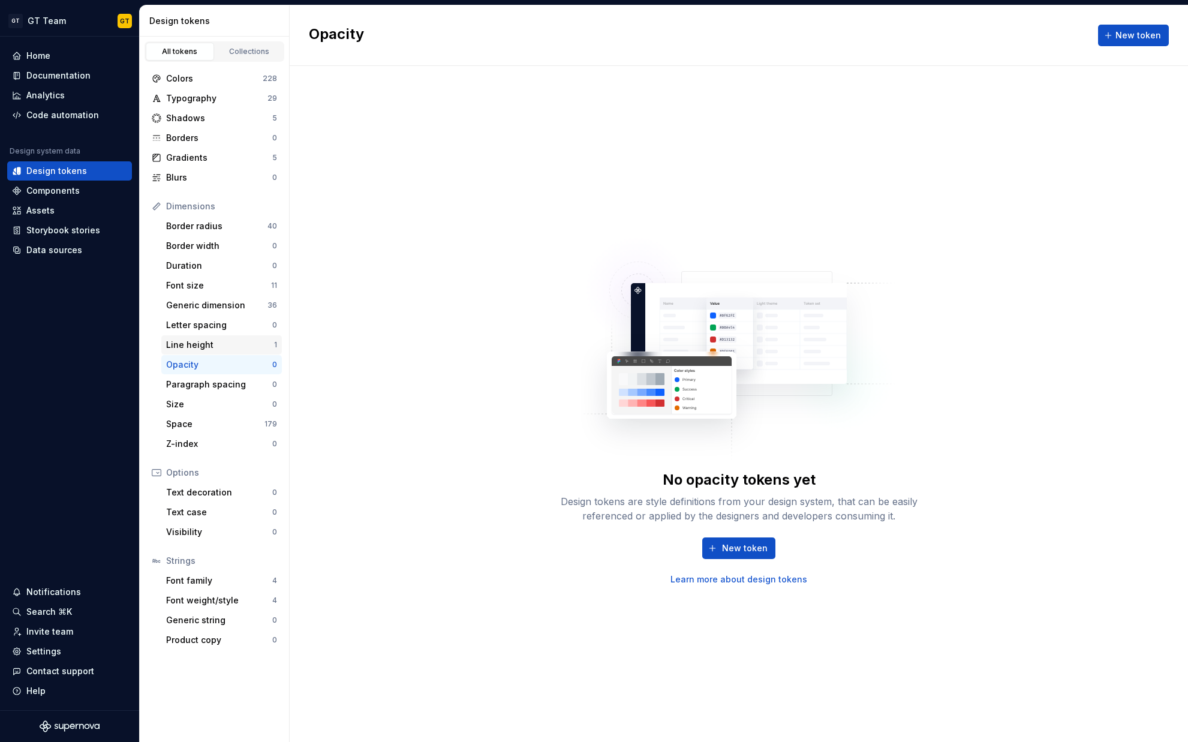
click at [230, 341] on div "Line height" at bounding box center [220, 345] width 108 height 12
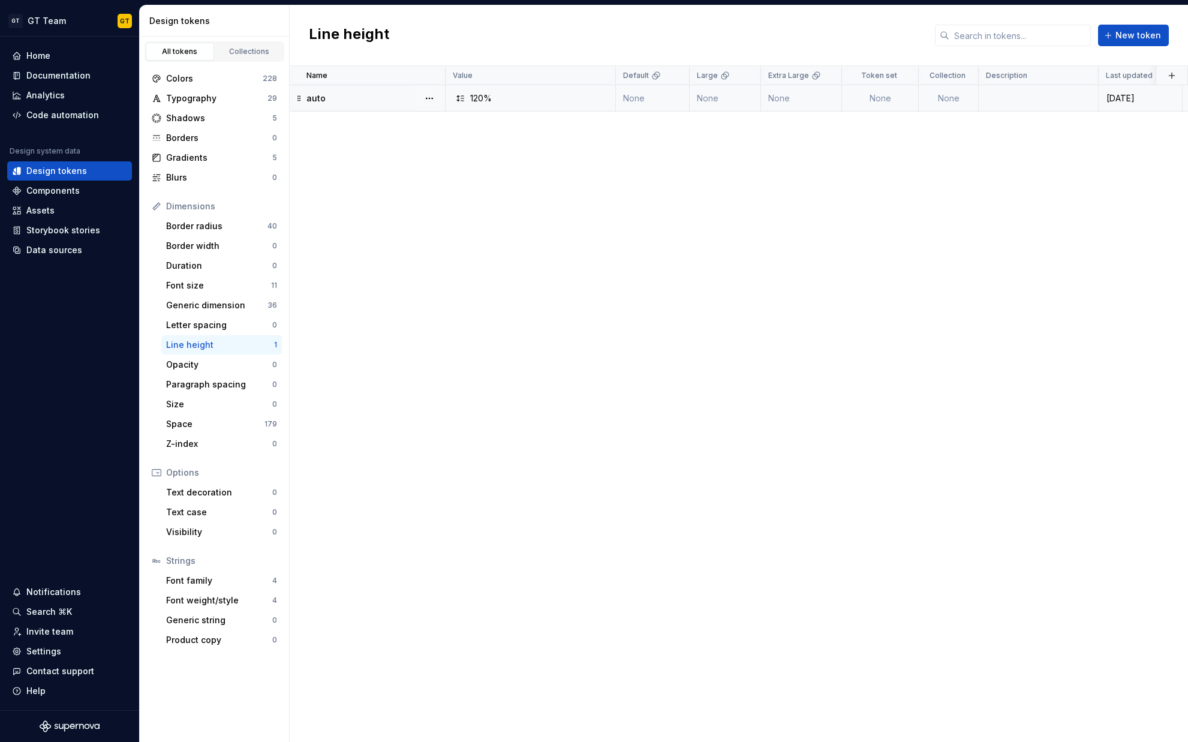
click at [326, 93] on div "auto" at bounding box center [375, 98] width 138 height 12
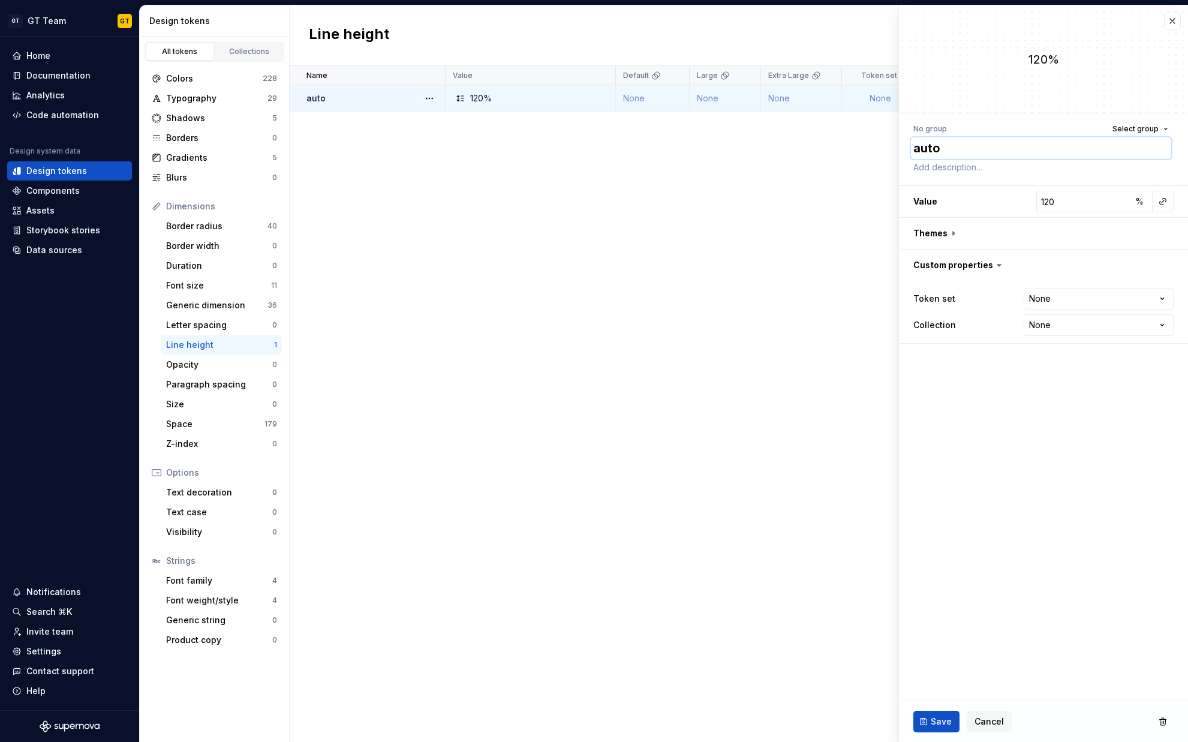
click at [943, 153] on textarea "auto" at bounding box center [1041, 148] width 260 height 22
type textarea "*"
type textarea "1"
type textarea "*"
type textarea "12"
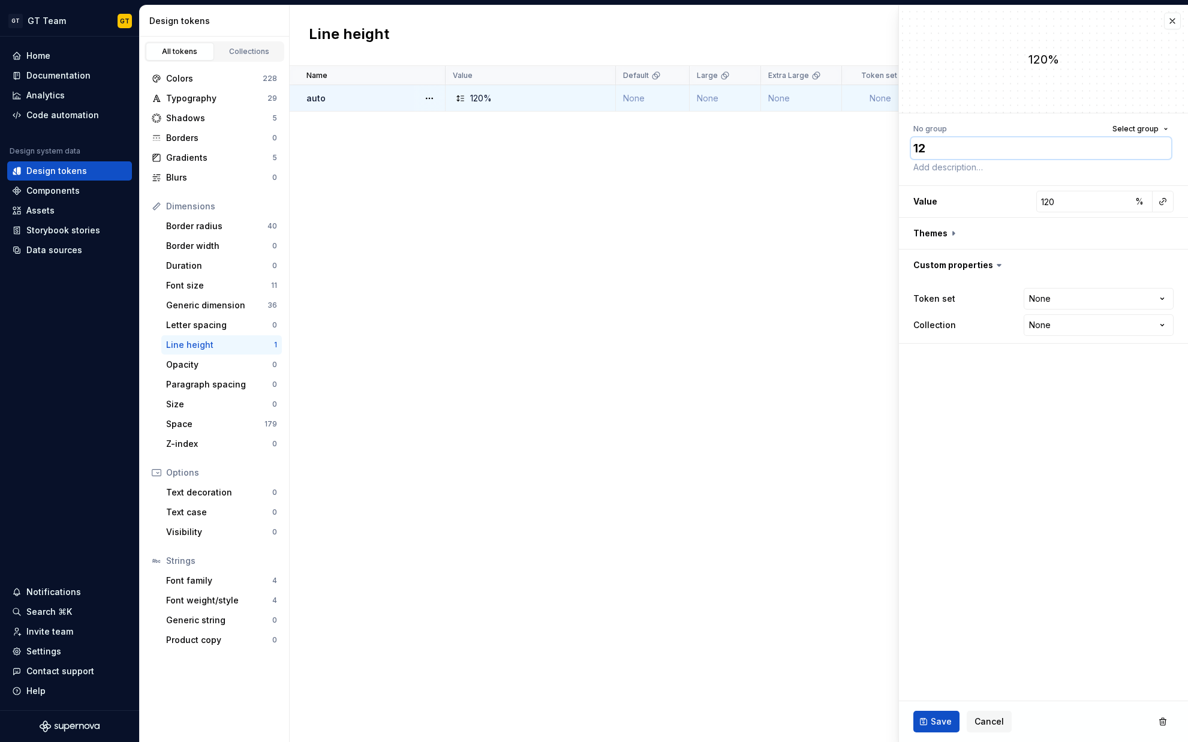
type textarea "*"
type textarea "120"
type textarea "*"
type textarea "120%"
type textarea "*"
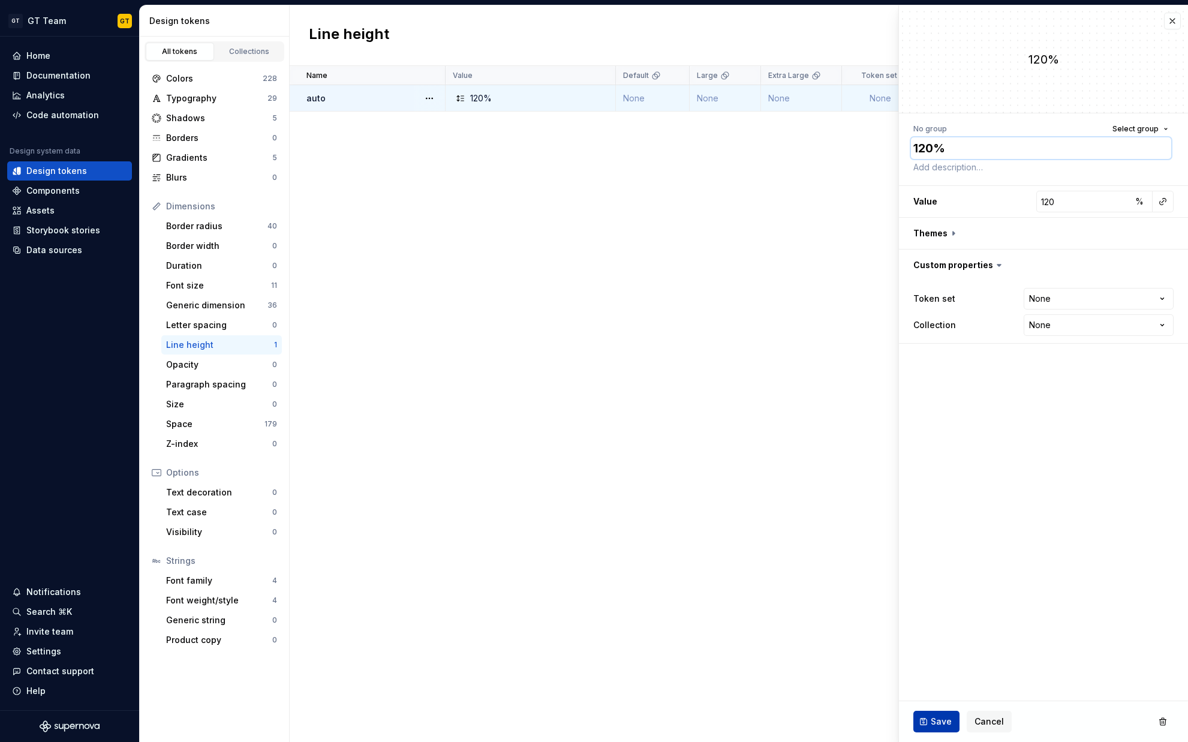
type textarea "120%"
click at [940, 719] on span "Save" at bounding box center [941, 721] width 21 height 12
click at [599, 424] on div "Name Value Default Large Extra Large Token set Collection Description Last upda…" at bounding box center [739, 404] width 898 height 676
type textarea "*"
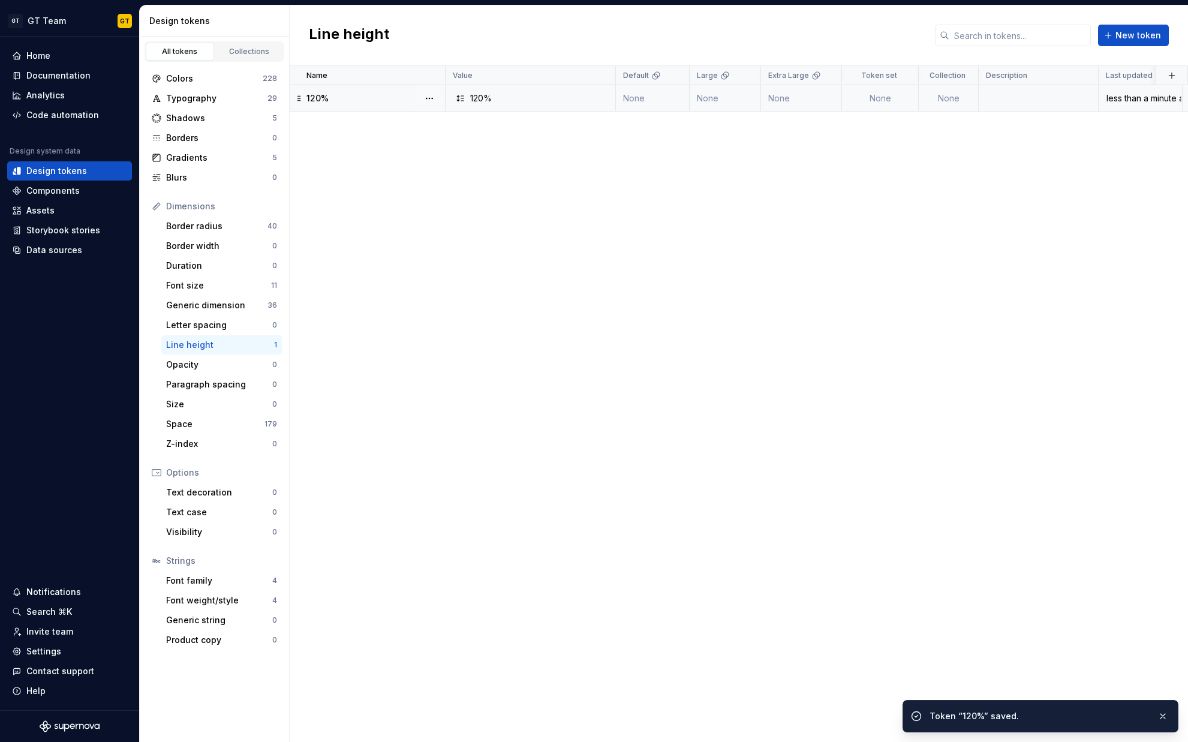
click at [1173, 20] on div "Line height New token" at bounding box center [739, 35] width 898 height 61
click at [212, 421] on div "Space" at bounding box center [215, 424] width 98 height 12
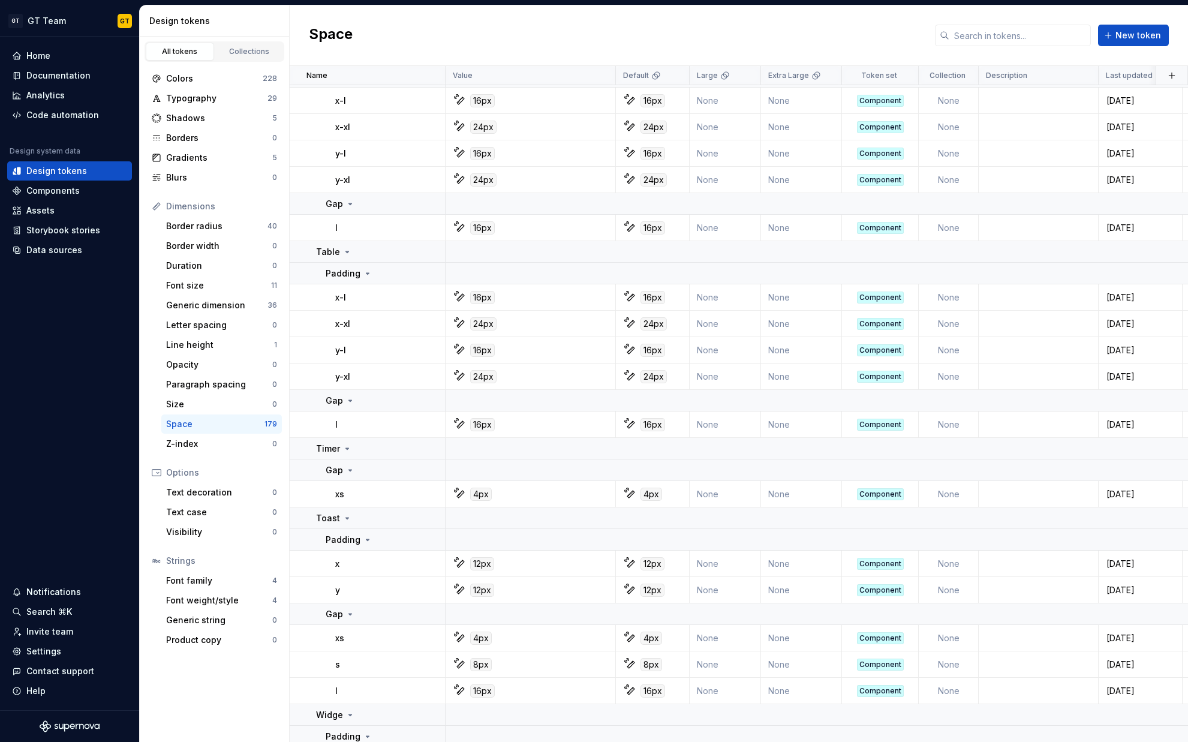
scroll to position [5900, 0]
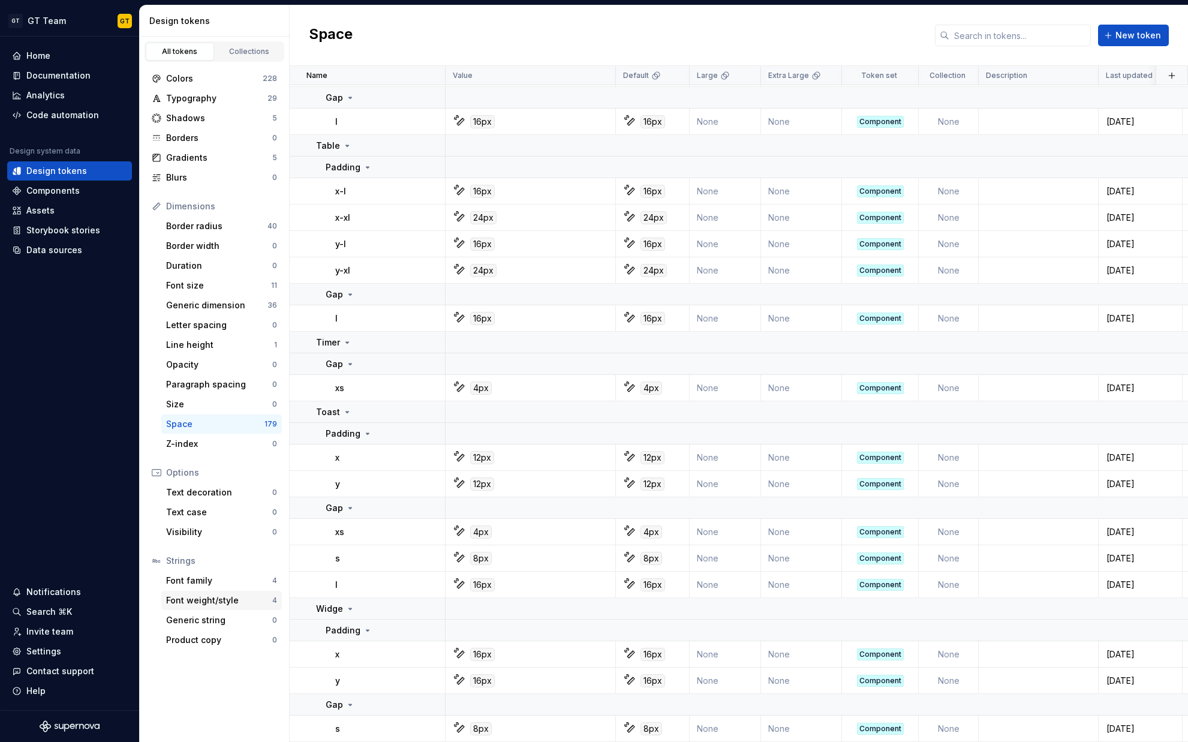
click at [213, 591] on div "Font weight/style 4" at bounding box center [221, 600] width 121 height 19
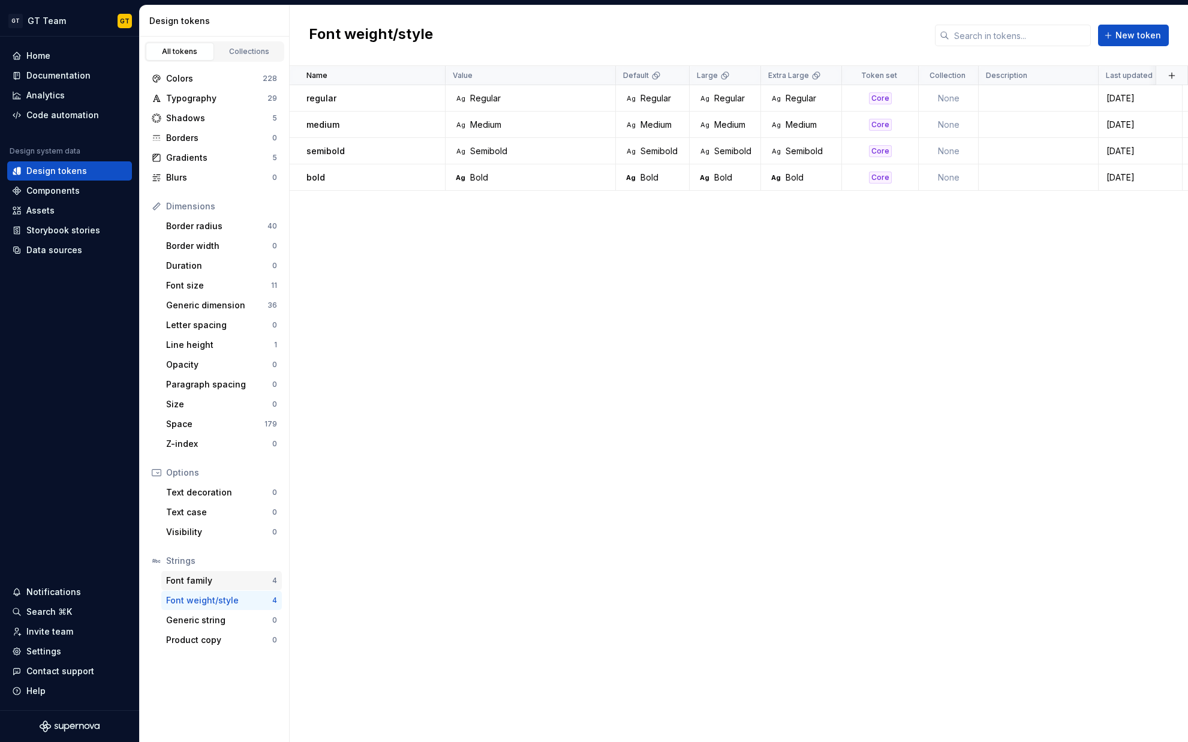
click at [228, 574] on div "Font family" at bounding box center [219, 580] width 106 height 12
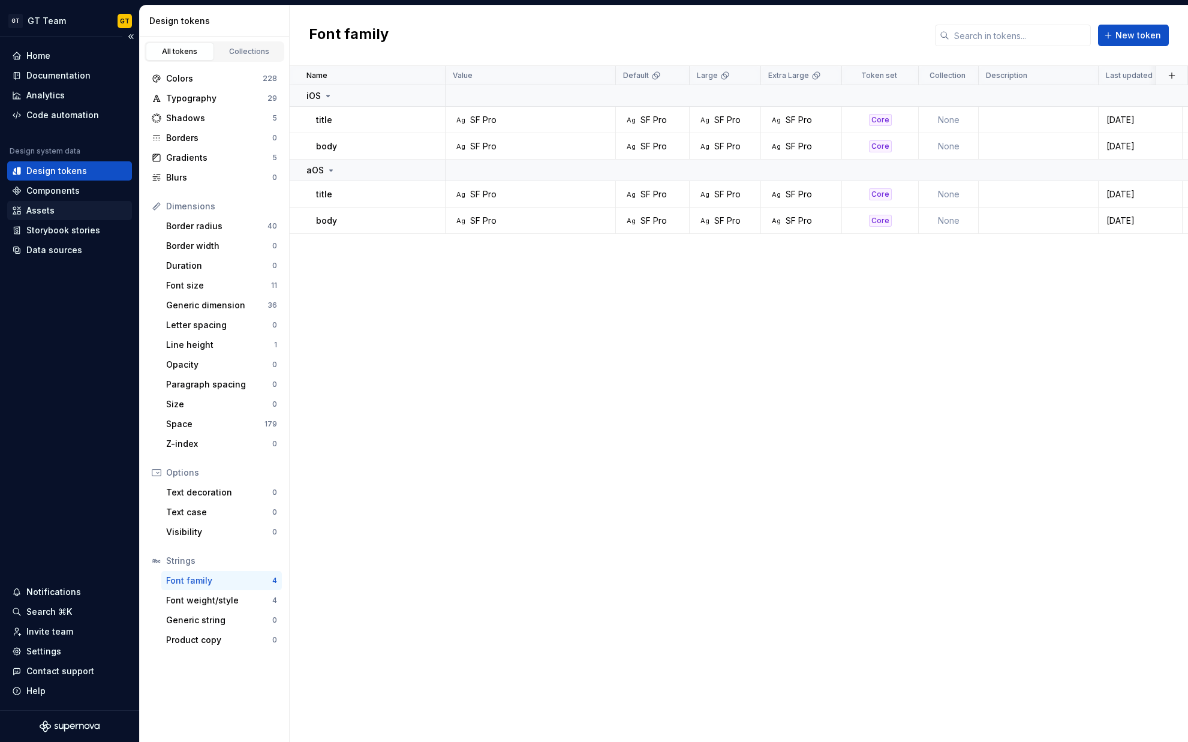
click at [67, 219] on div "Assets" at bounding box center [69, 210] width 125 height 19
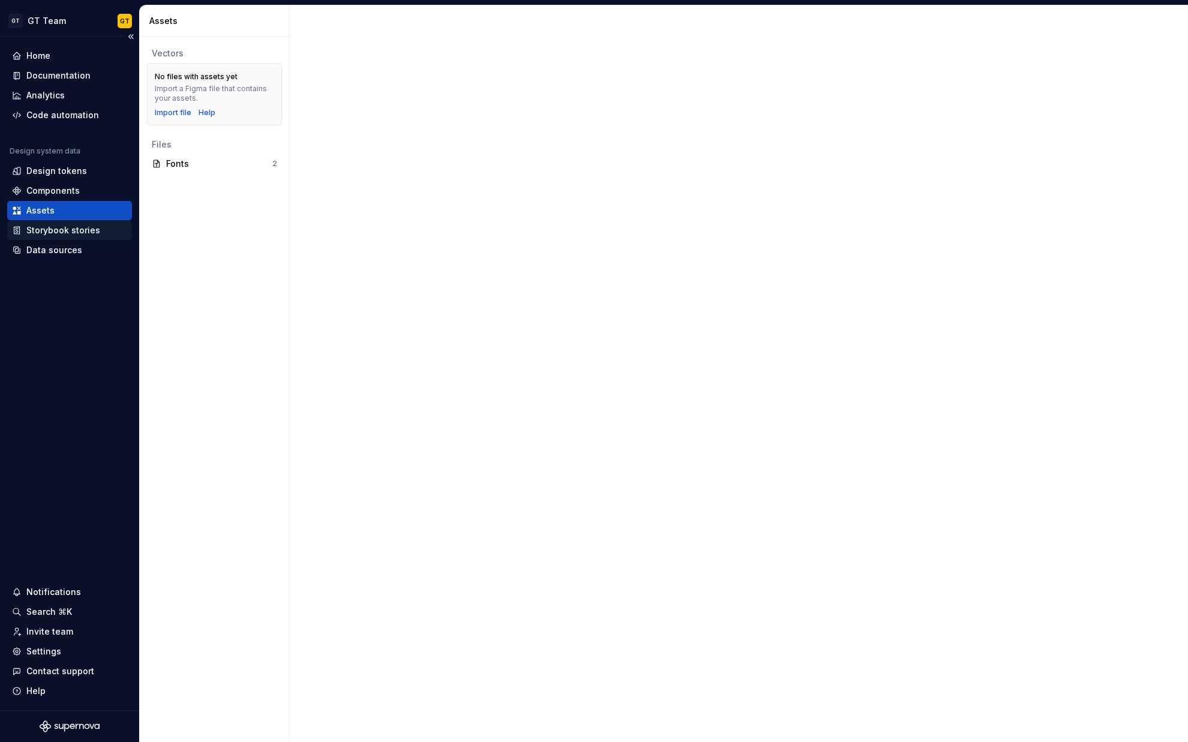
click at [67, 239] on div "Storybook stories" at bounding box center [69, 230] width 125 height 19
click at [68, 253] on div "Data sources" at bounding box center [54, 250] width 56 height 12
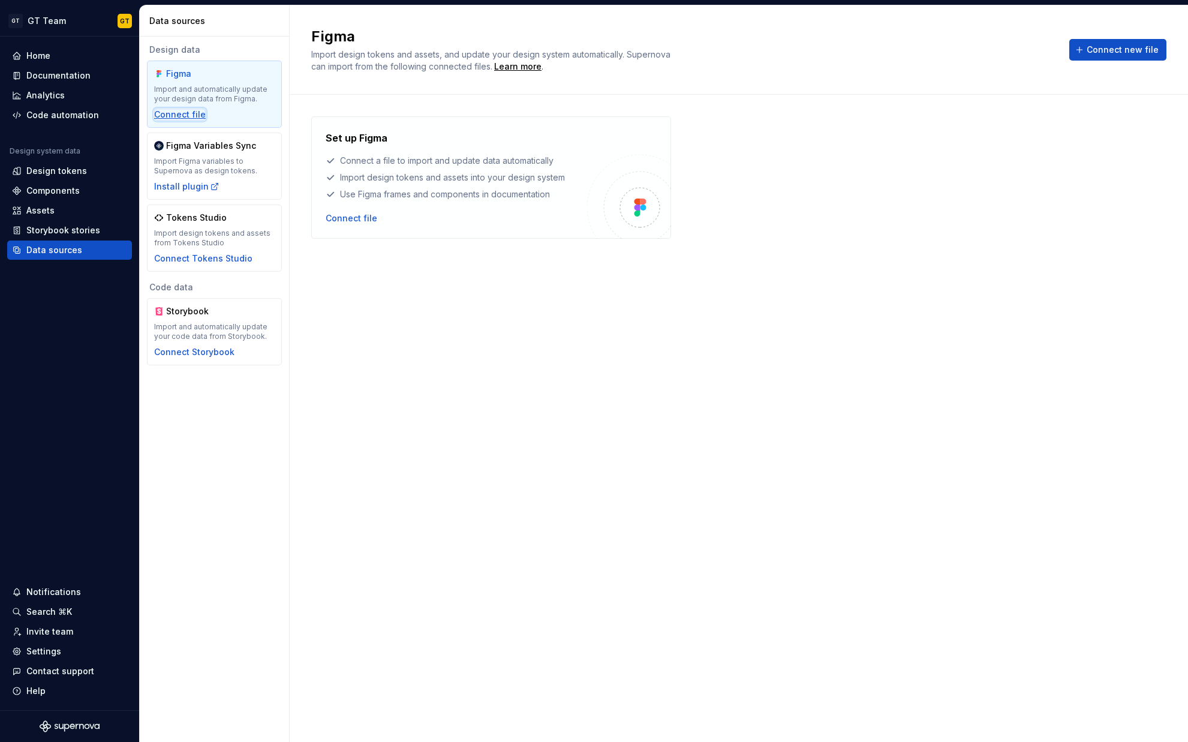
click at [178, 114] on div "Connect file" at bounding box center [180, 115] width 52 height 12
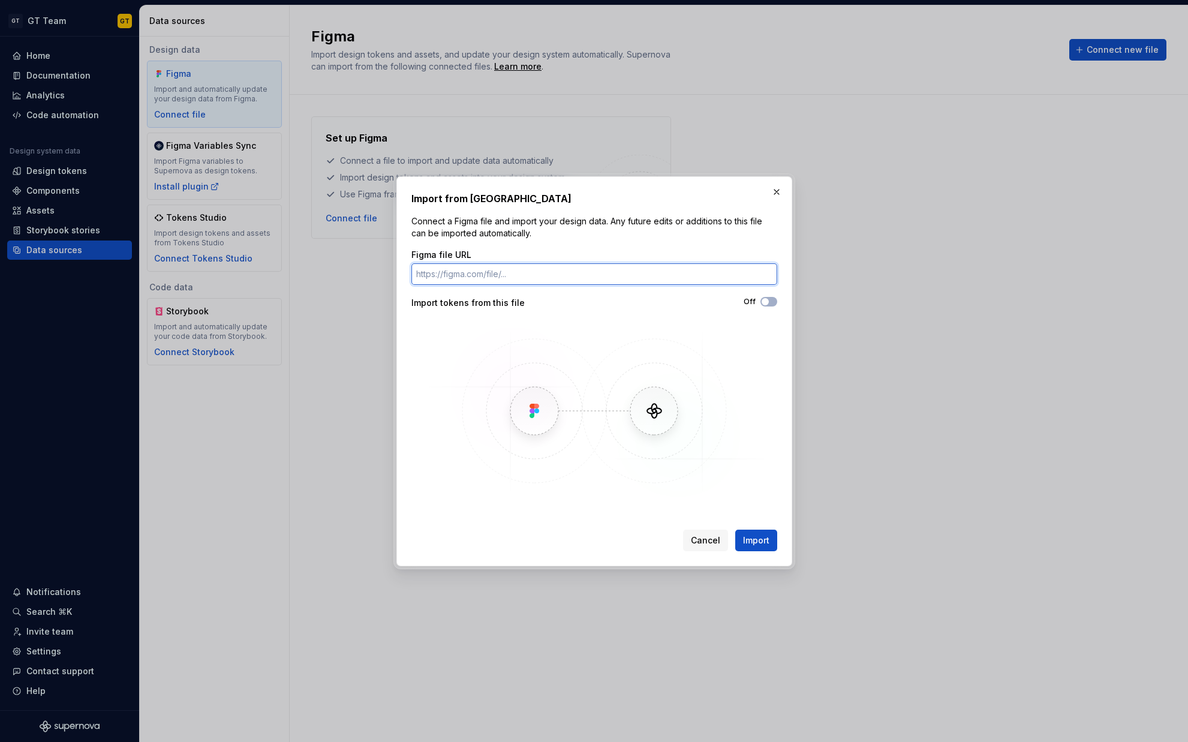
paste input "[URL][DOMAIN_NAME]"
type input "[URL][DOMAIN_NAME]"
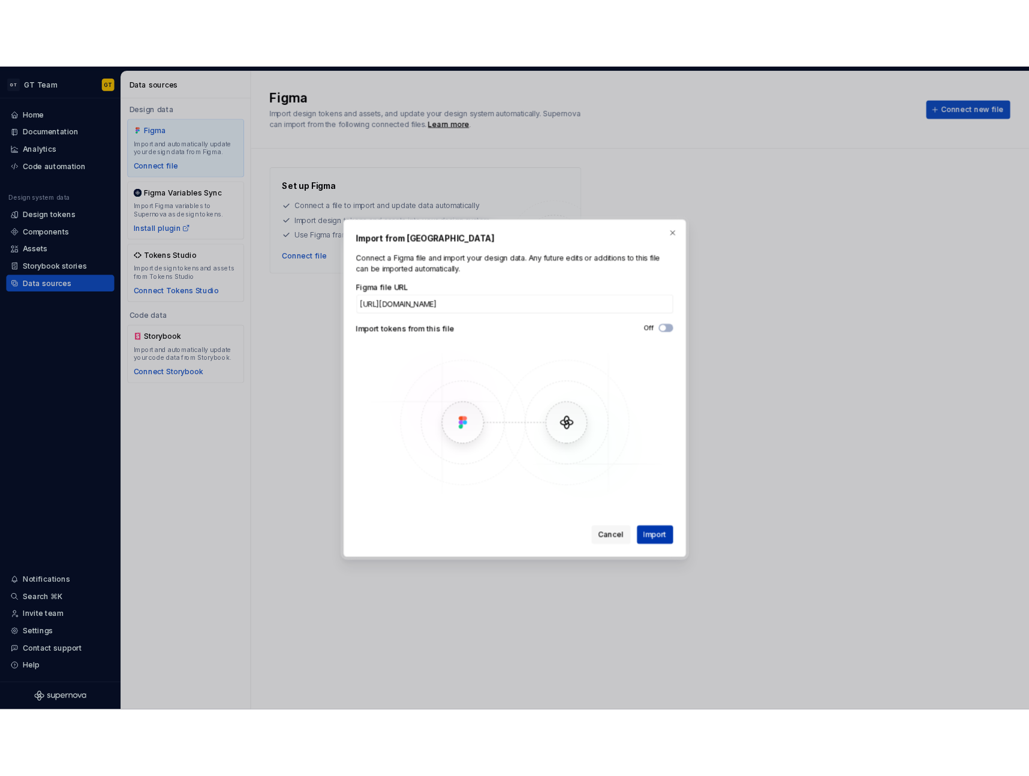
scroll to position [0, 0]
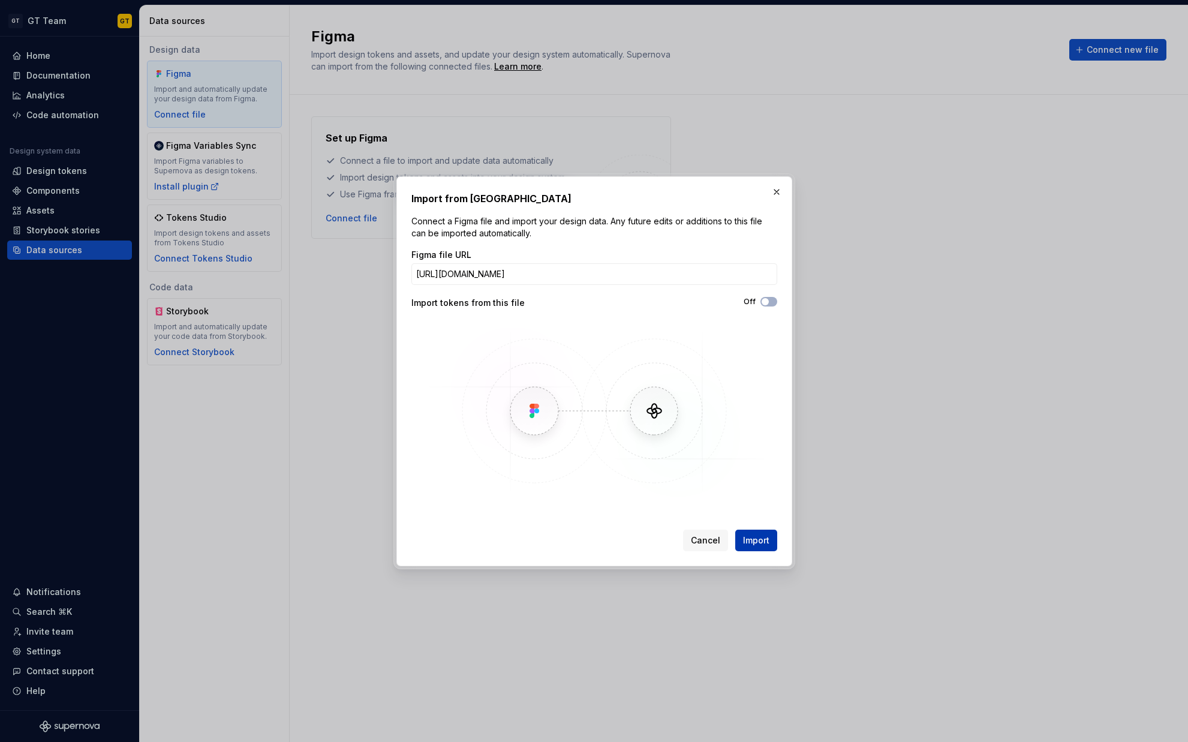
click at [762, 536] on span "Import" at bounding box center [756, 540] width 26 height 12
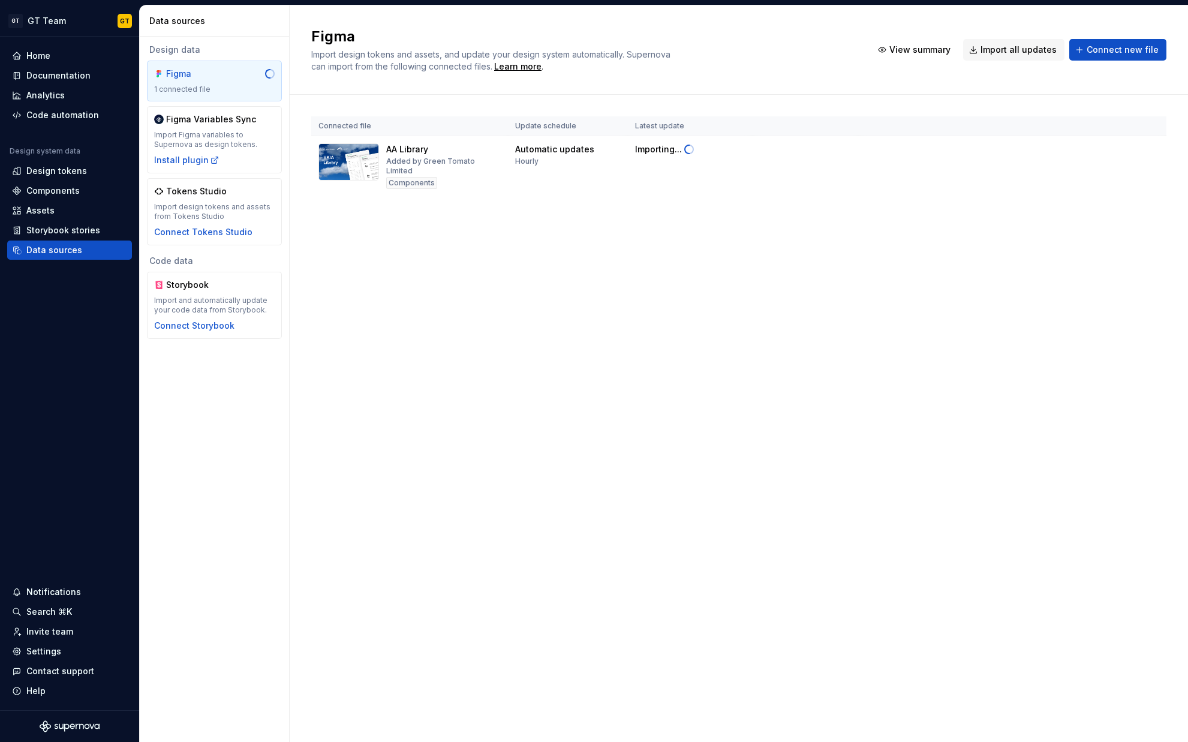
click at [444, 291] on div "Figma Import design tokens and assets, and update your design system automatica…" at bounding box center [739, 373] width 898 height 736
